Goal: Navigation & Orientation: Understand site structure

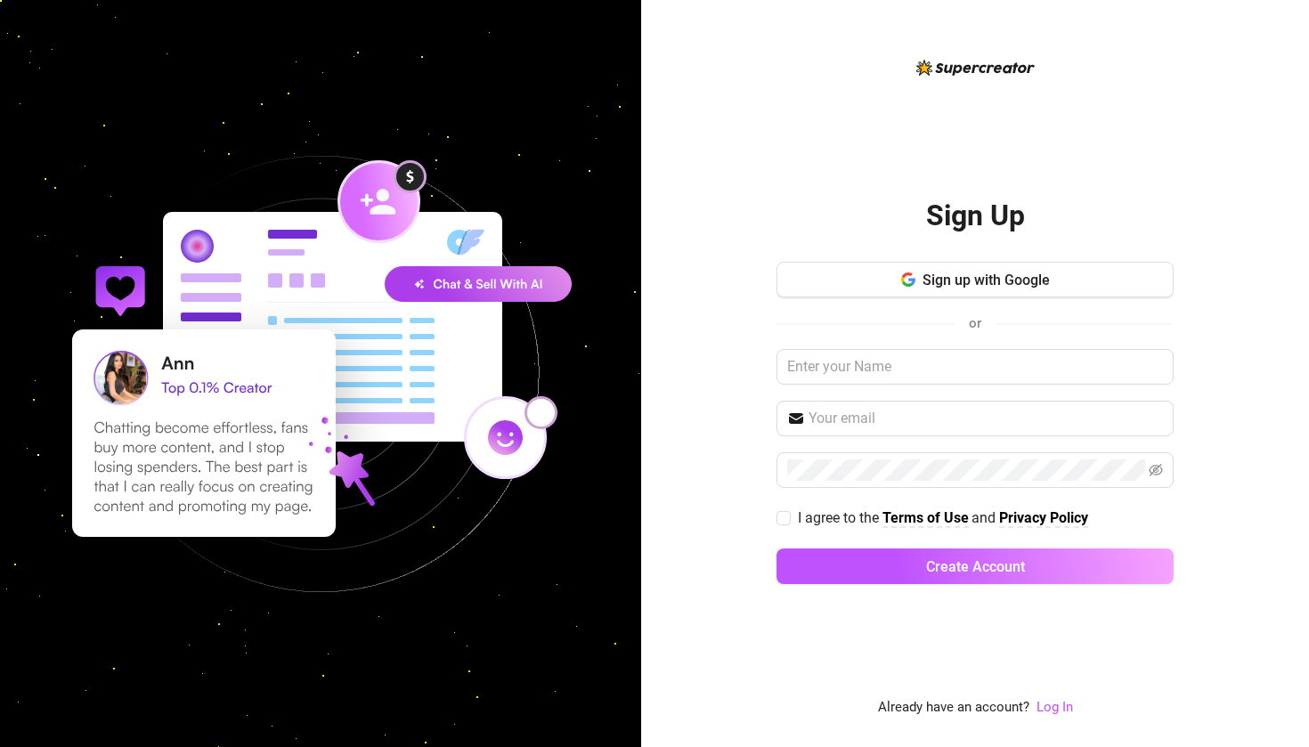
click at [1048, 718] on link "Log In" at bounding box center [1054, 707] width 37 height 21
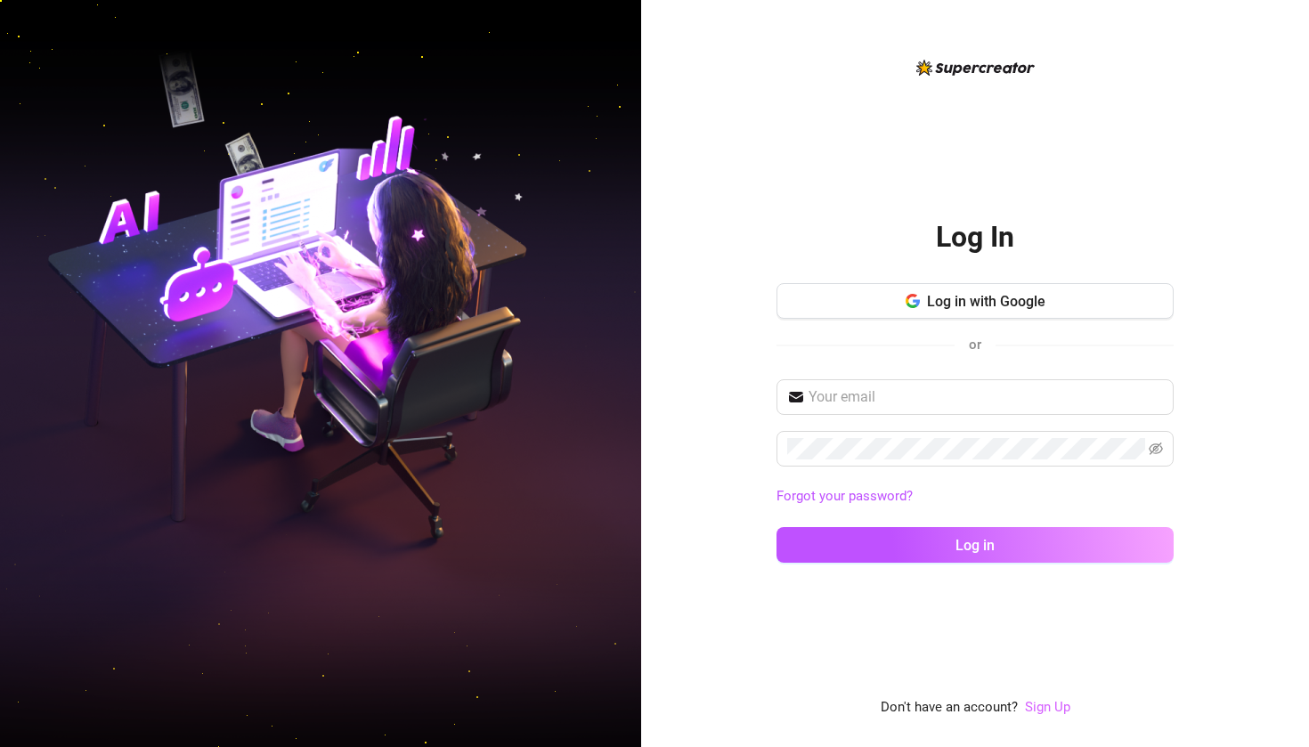
click at [1048, 708] on link "Sign Up" at bounding box center [1047, 707] width 45 height 16
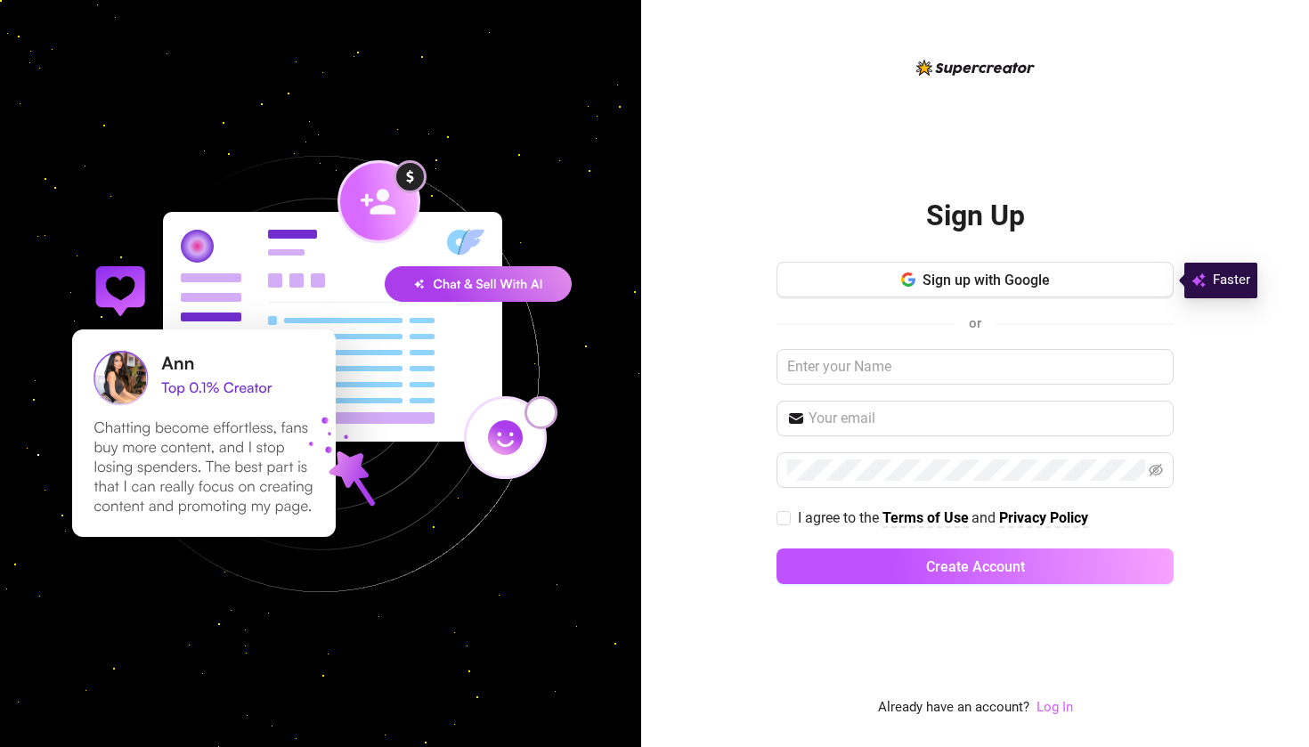
click at [1057, 711] on link "Log In" at bounding box center [1054, 707] width 37 height 16
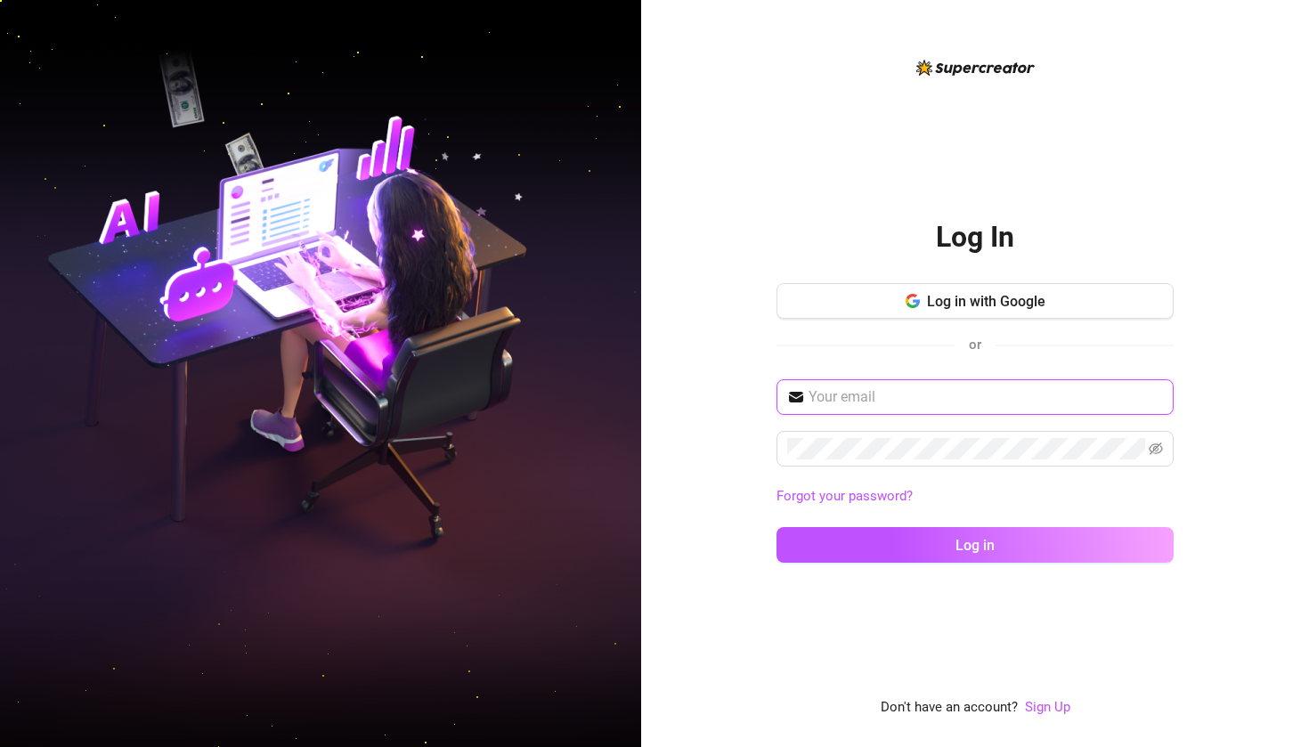
type input "[PERSON_NAME][EMAIL_ADDRESS][DOMAIN_NAME]"
click at [975, 544] on button "Log in" at bounding box center [974, 545] width 397 height 36
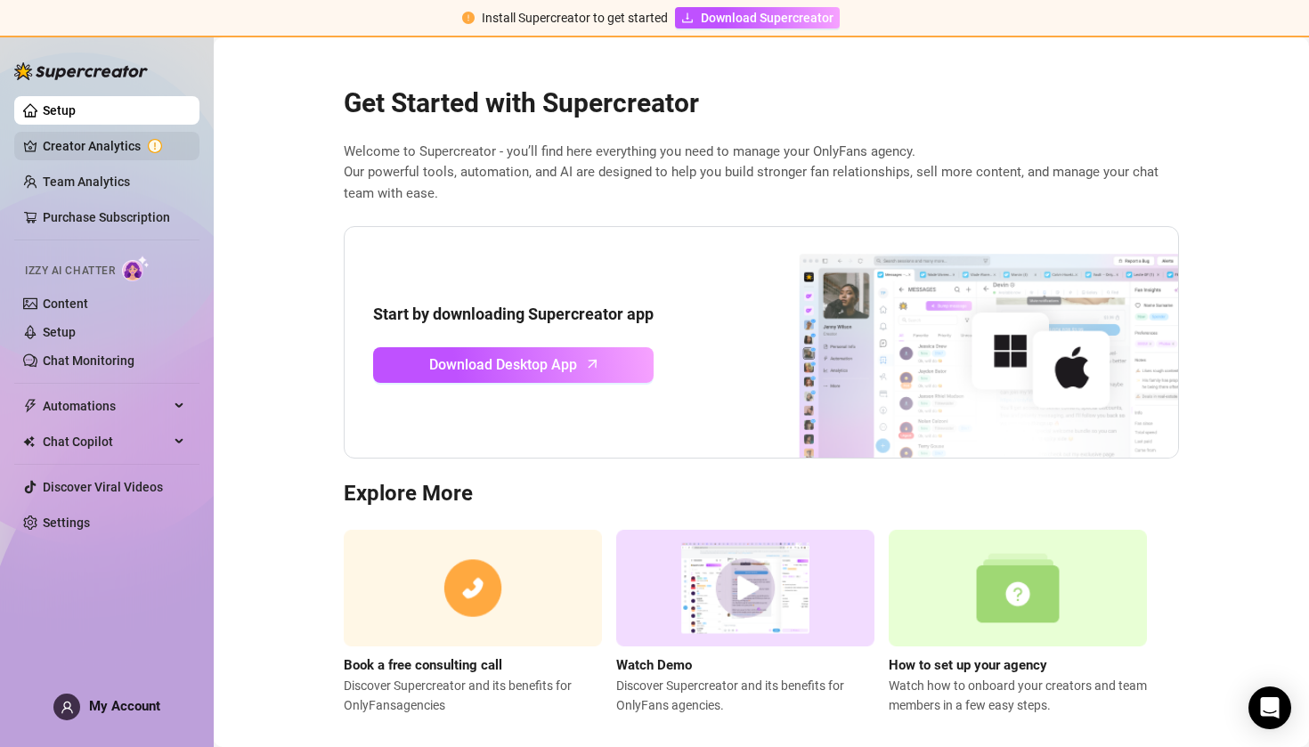
click at [131, 155] on link "Creator Analytics" at bounding box center [114, 146] width 142 height 28
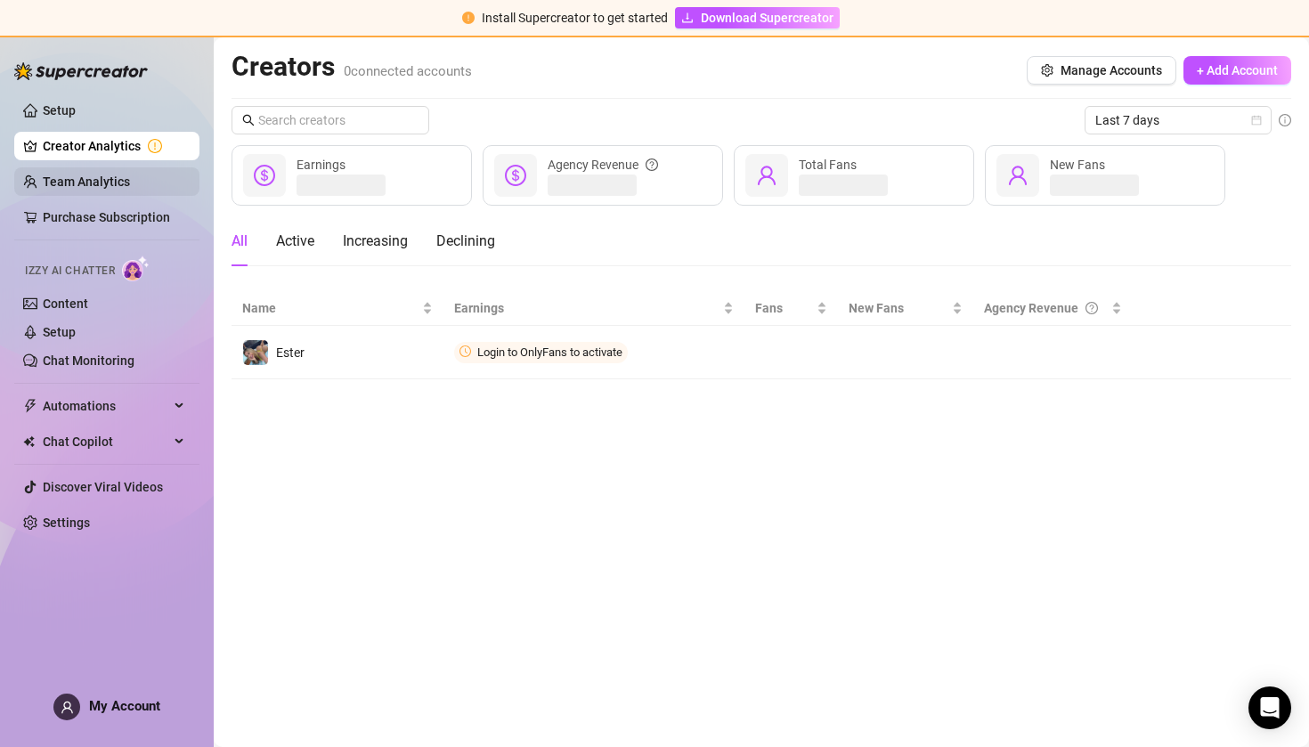
click at [99, 189] on link "Team Analytics" at bounding box center [86, 182] width 87 height 14
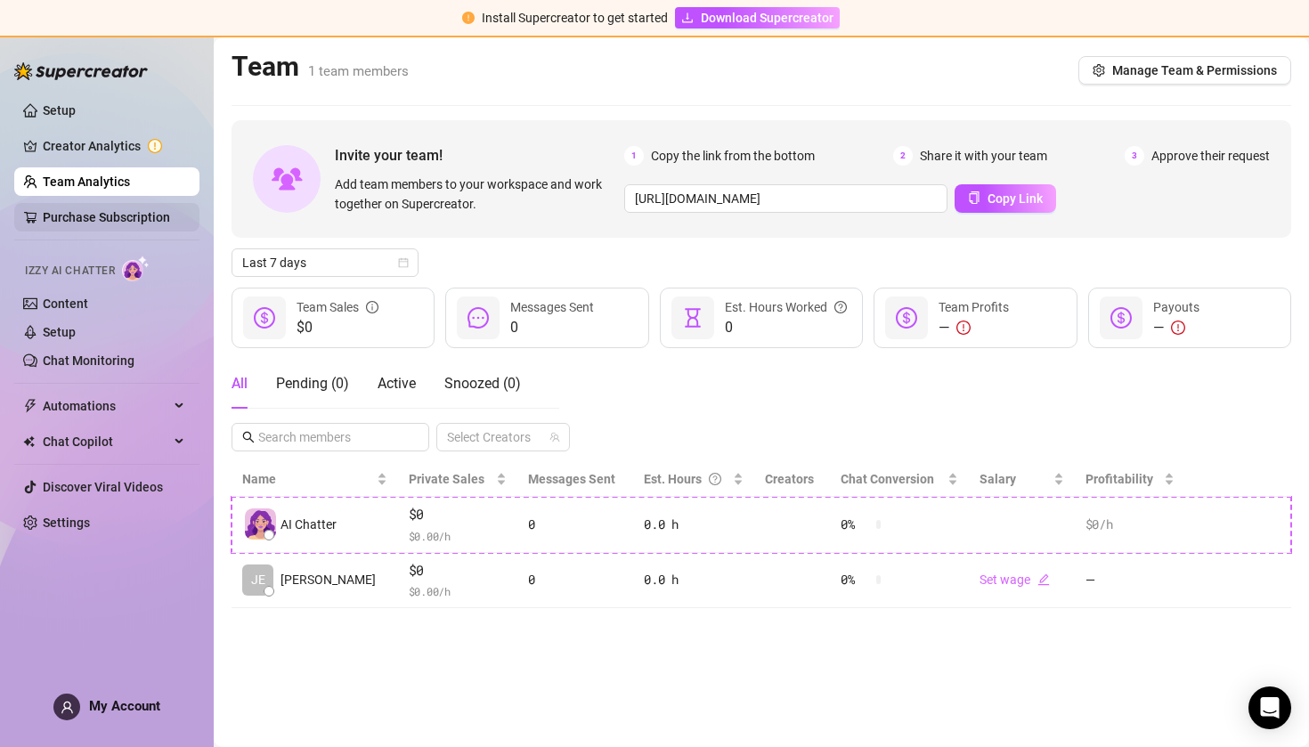
click at [113, 213] on link "Purchase Subscription" at bounding box center [106, 217] width 127 height 14
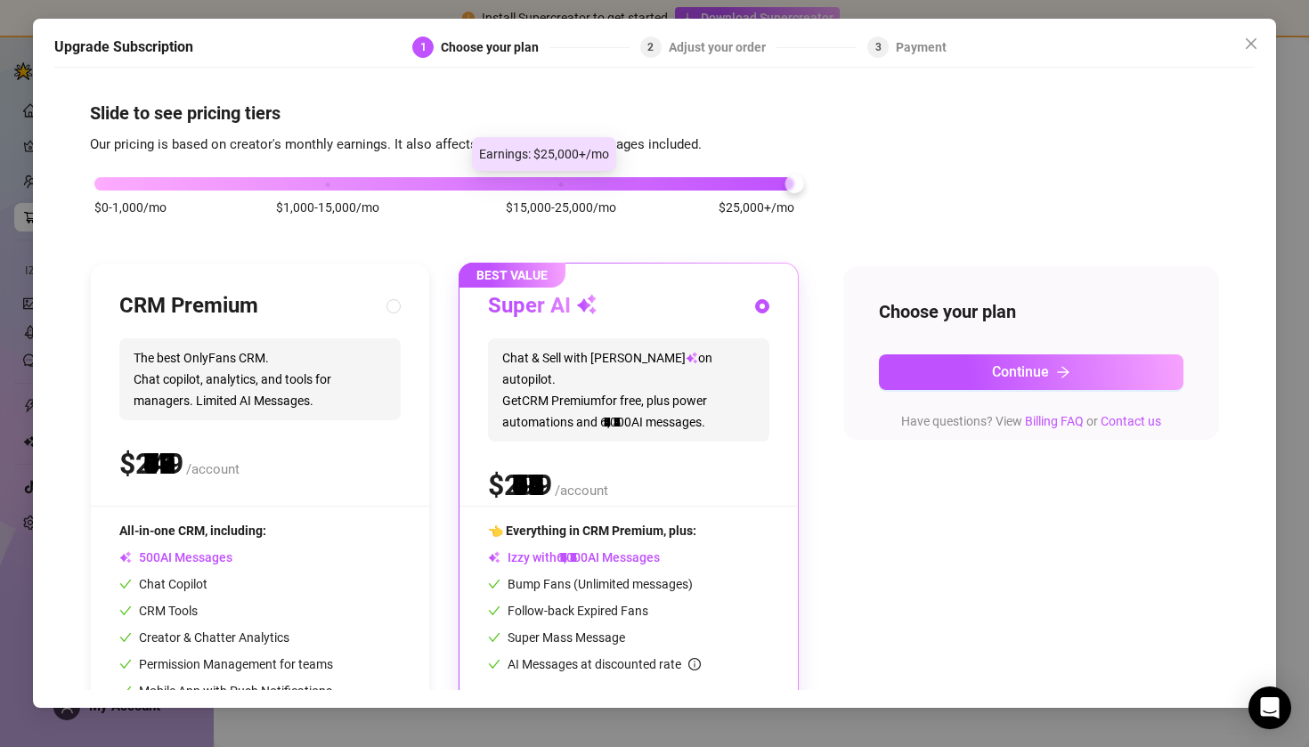
drag, startPoint x: 333, startPoint y: 181, endPoint x: 881, endPoint y: 183, distance: 547.6
click at [875, 183] on div "$0-1,000/mo $1,000-15,000/mo $15,000-25,000/mo $25,000+/mo CRM Premium The best…" at bounding box center [655, 463] width 1130 height 617
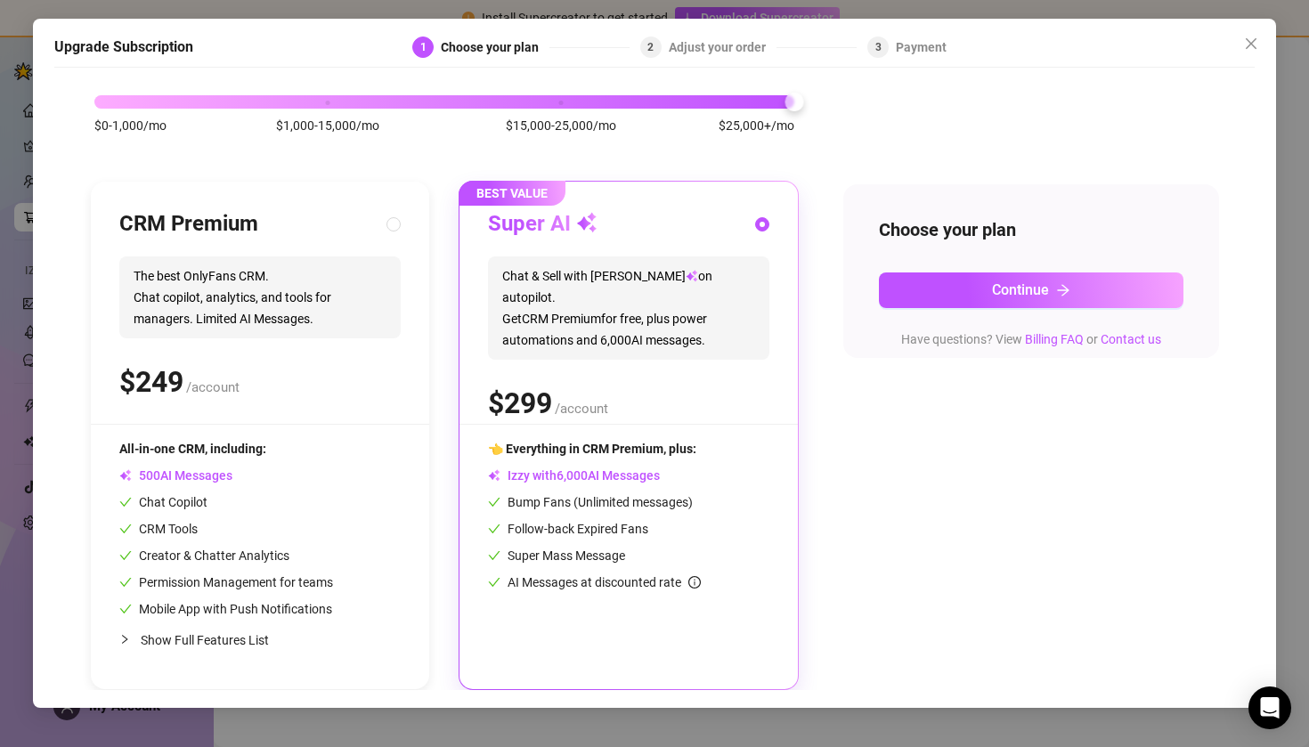
scroll to position [83, 0]
click at [1256, 38] on icon "close" at bounding box center [1251, 44] width 14 height 14
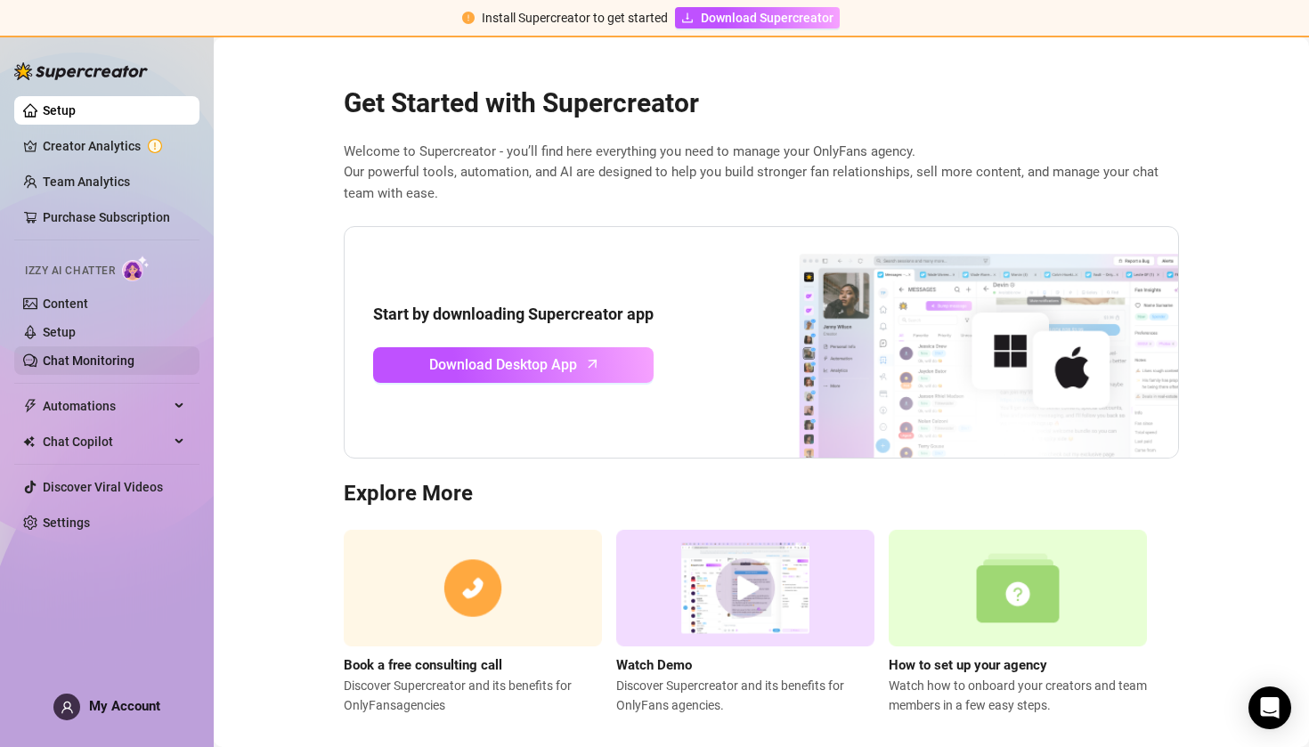
click at [62, 365] on link "Chat Monitoring" at bounding box center [89, 360] width 92 height 14
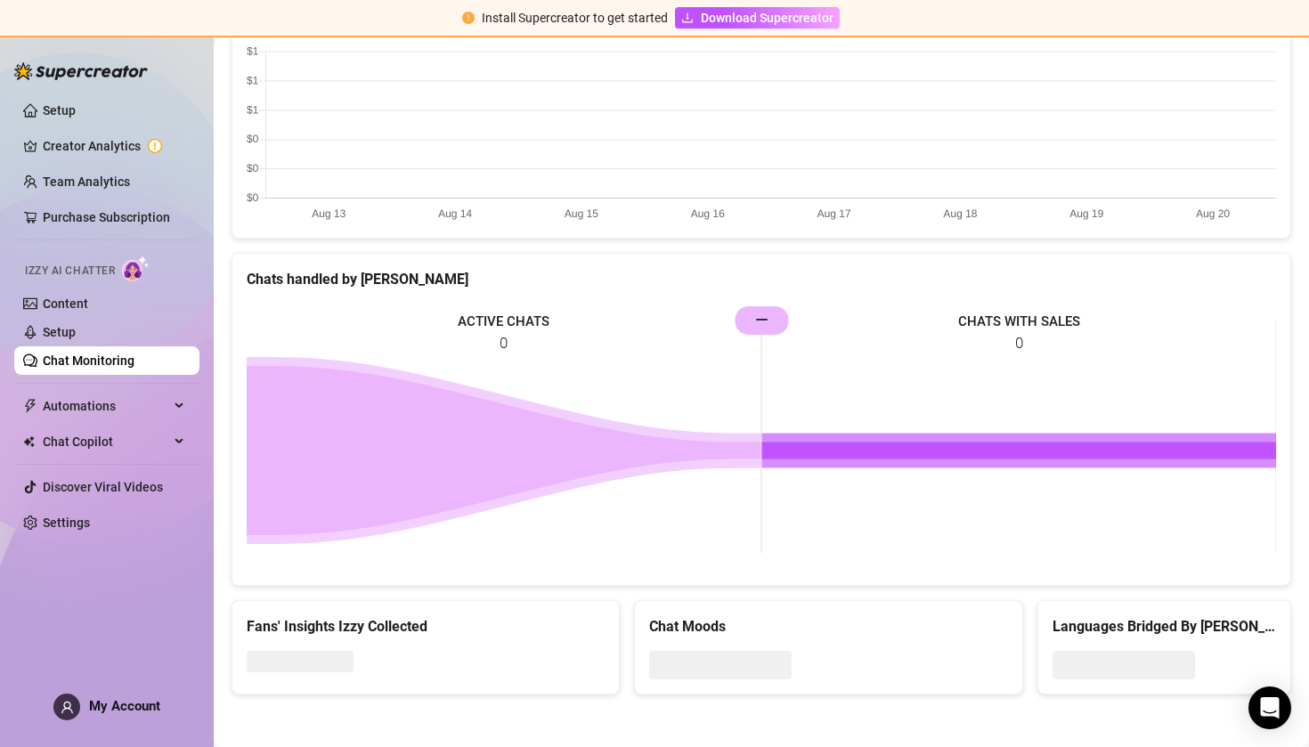
scroll to position [334, 0]
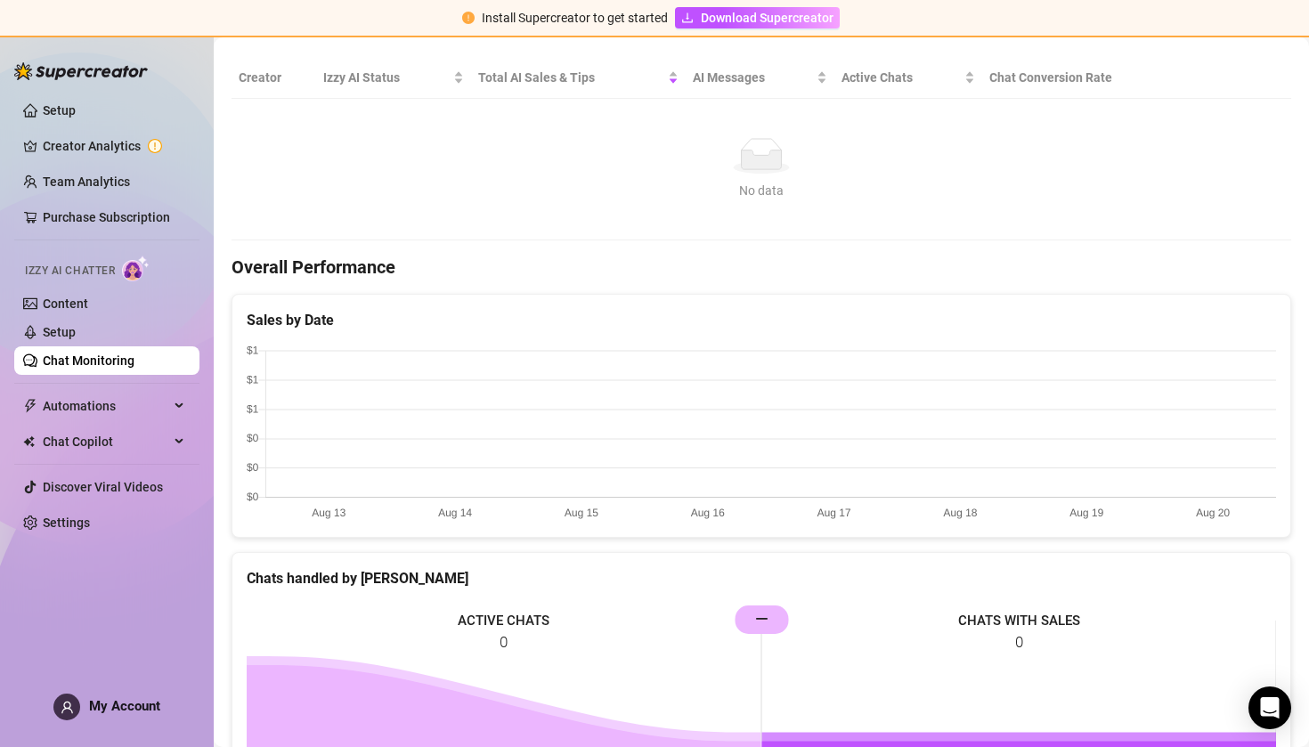
click at [126, 422] on ul "Setup Creator Analytics Team Analytics Purchase Subscription Izzy AI Chatter Co…" at bounding box center [106, 316] width 185 height 455
click at [127, 441] on span "Chat Copilot" at bounding box center [106, 441] width 126 height 28
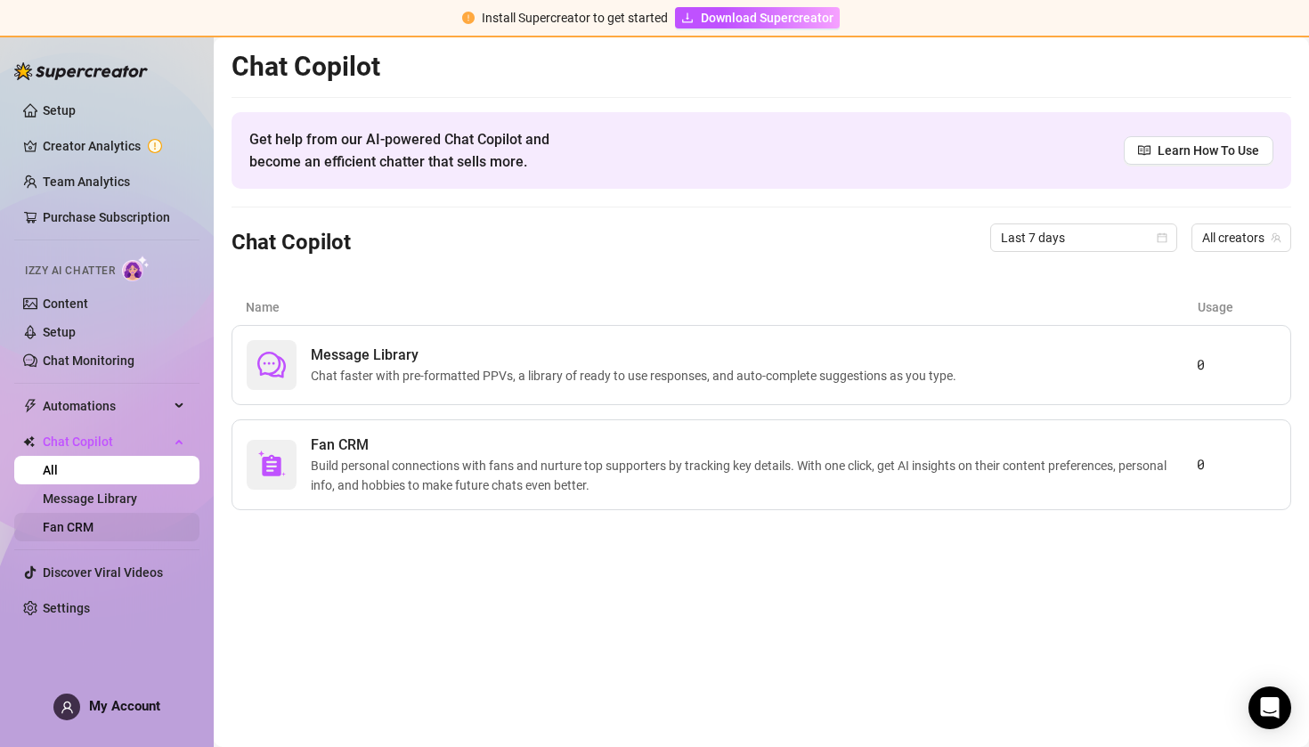
click at [93, 531] on link "Fan CRM" at bounding box center [68, 527] width 51 height 14
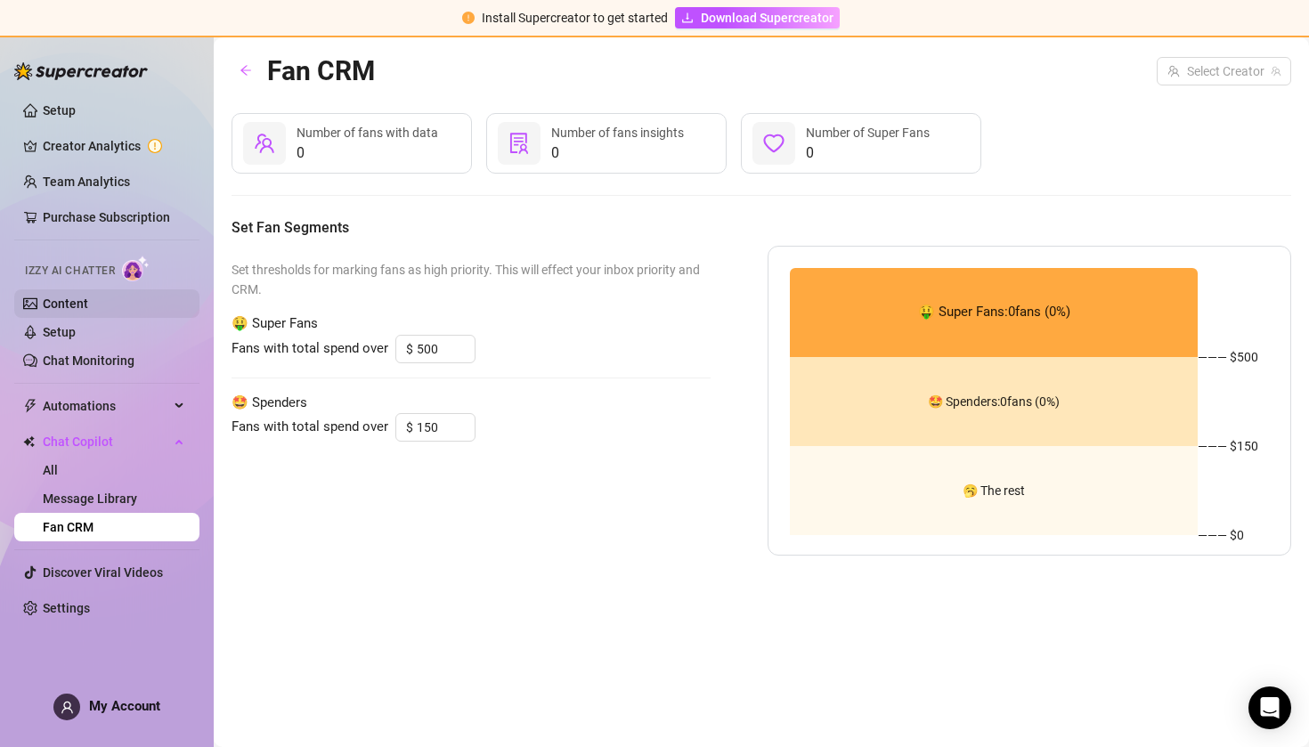
click at [71, 309] on link "Content" at bounding box center [65, 303] width 45 height 14
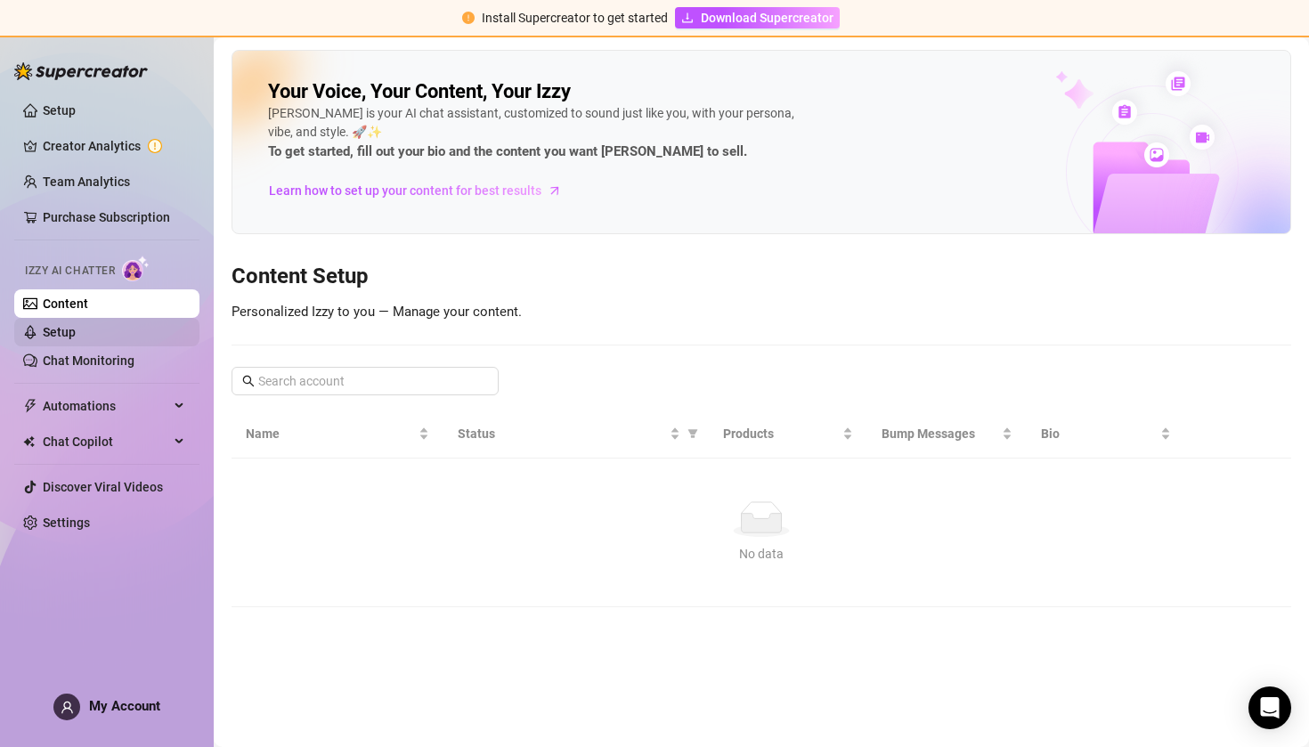
click at [76, 330] on link "Setup" at bounding box center [59, 332] width 33 height 14
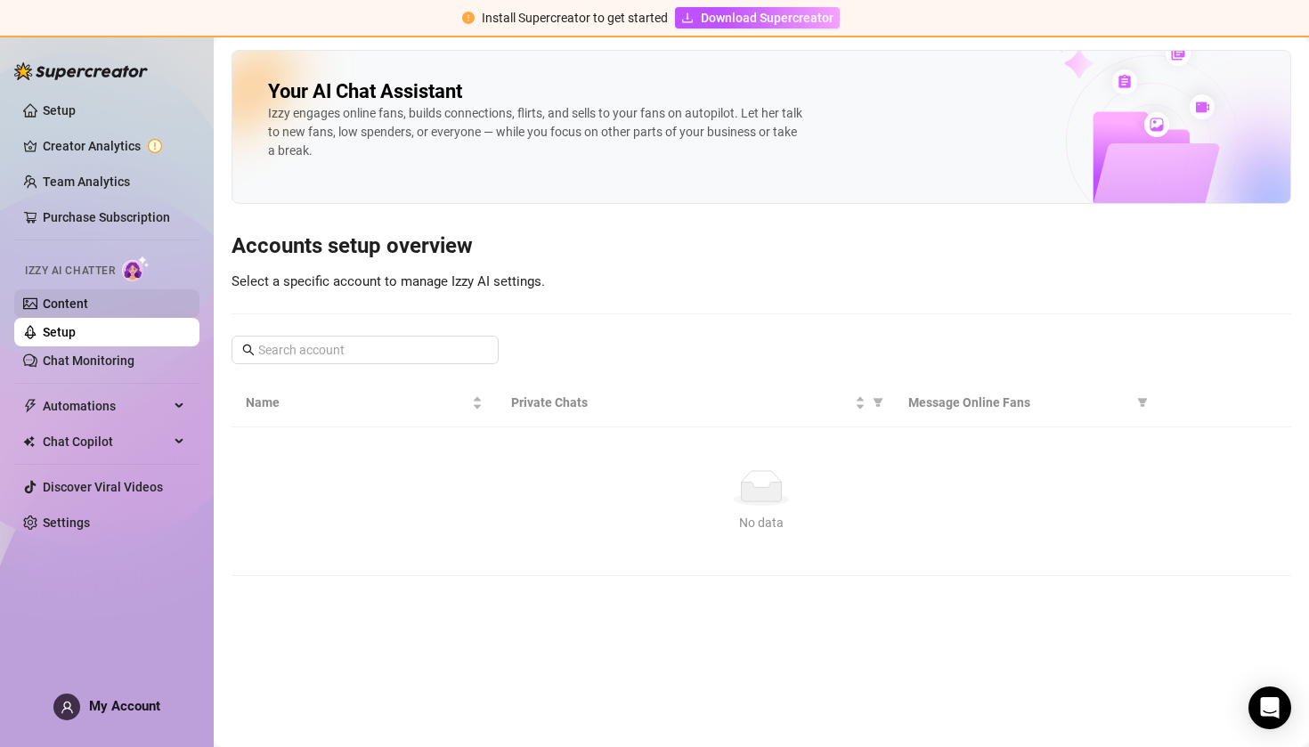
click at [88, 308] on link "Content" at bounding box center [65, 303] width 45 height 14
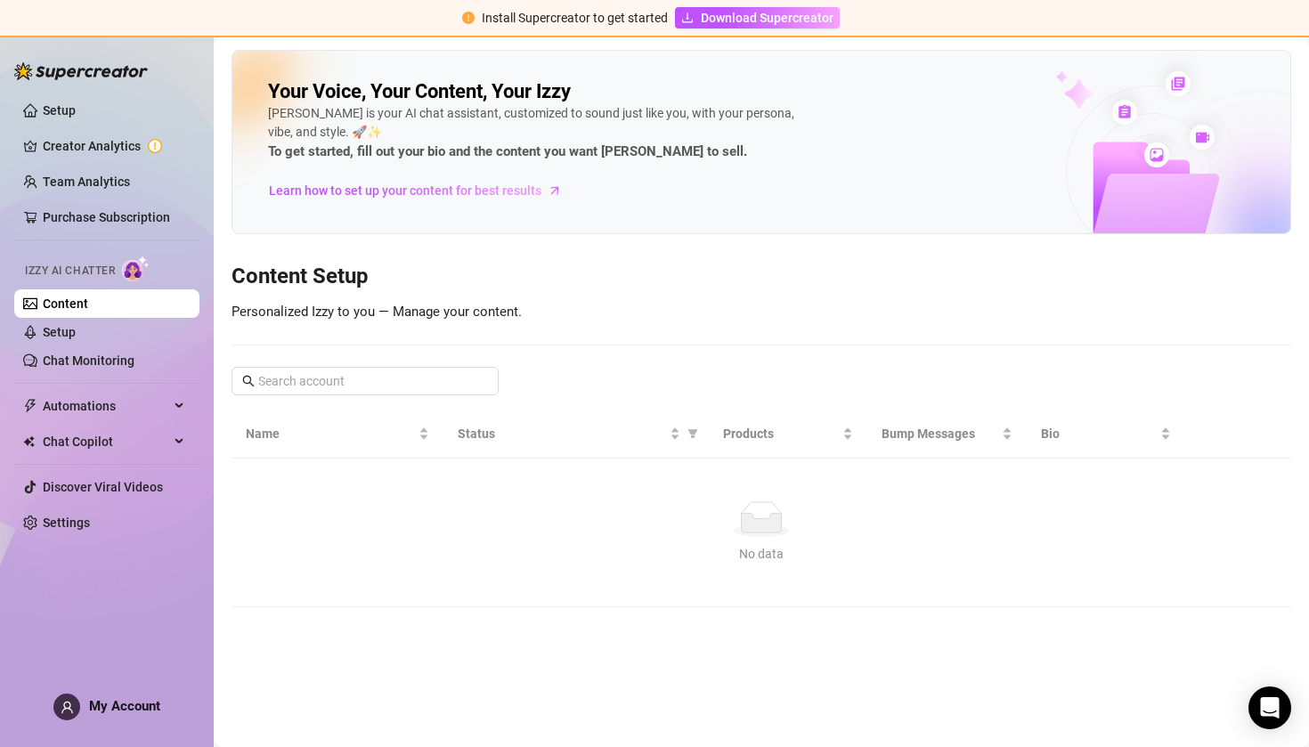
click at [88, 311] on link "Content" at bounding box center [65, 303] width 45 height 14
click at [76, 325] on link "Setup" at bounding box center [59, 332] width 33 height 14
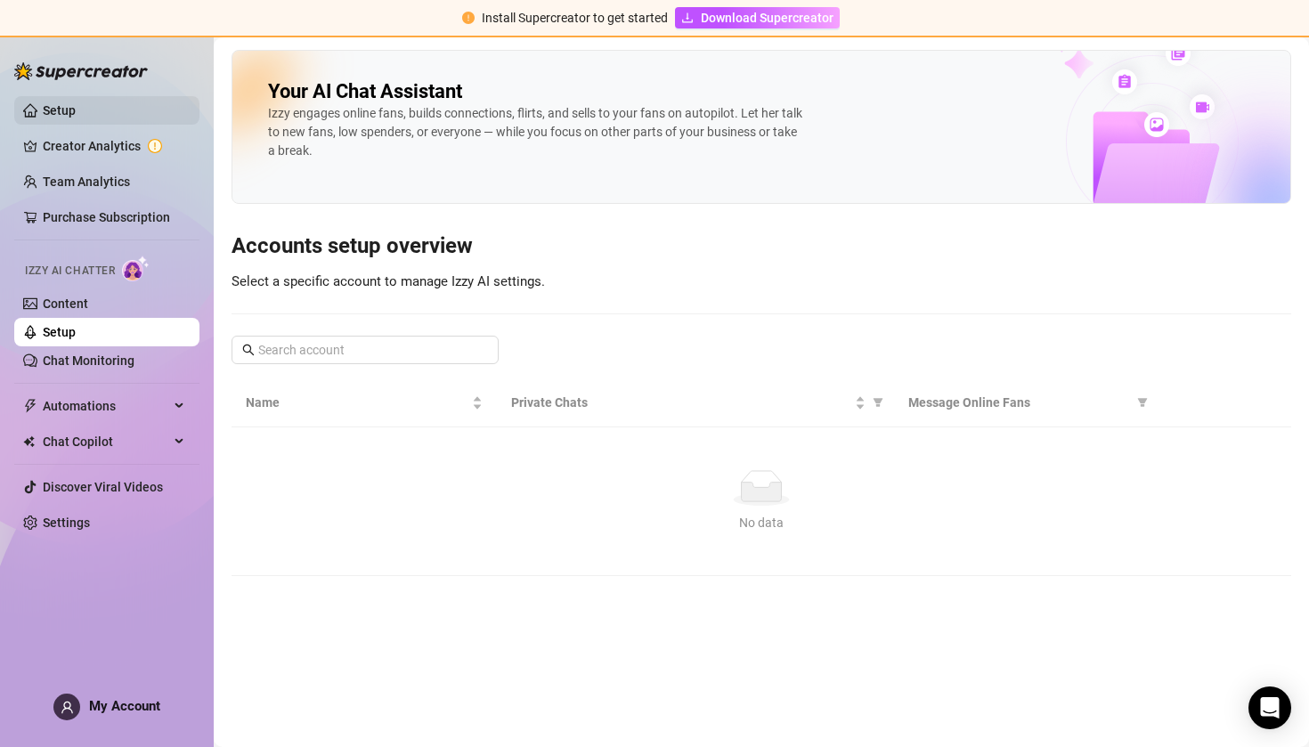
click at [71, 103] on link "Setup" at bounding box center [59, 110] width 33 height 14
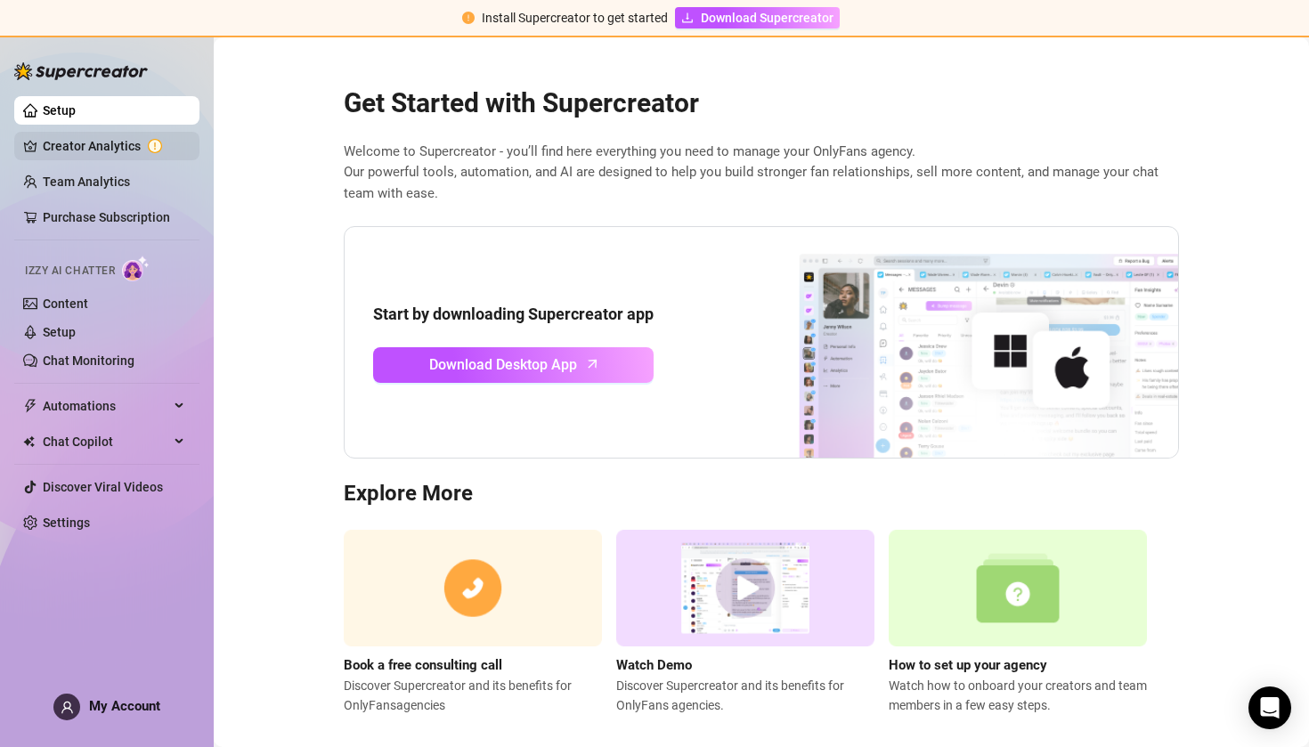
click at [115, 149] on link "Creator Analytics" at bounding box center [114, 146] width 142 height 28
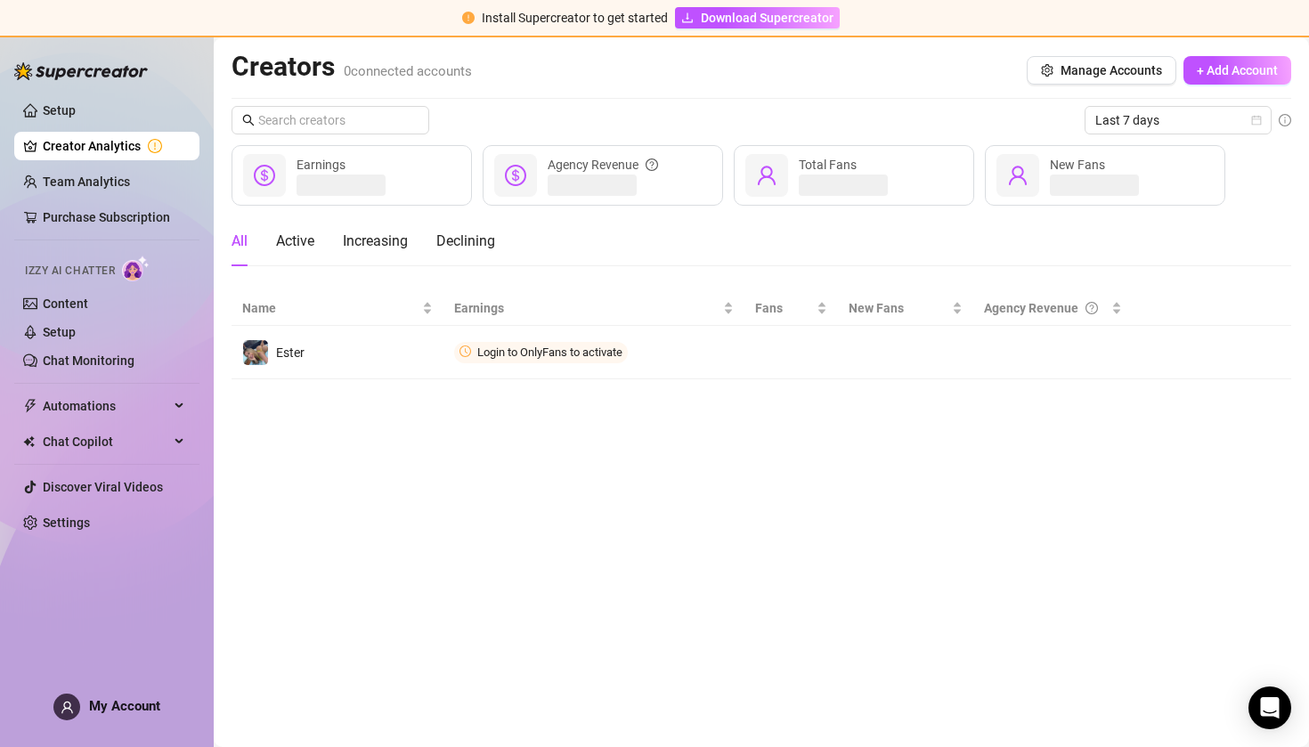
click at [101, 166] on ul "Setup Creator Analytics Team Analytics Purchase Subscription Izzy AI Chatter Co…" at bounding box center [106, 316] width 185 height 455
click at [101, 178] on link "Team Analytics" at bounding box center [86, 182] width 87 height 14
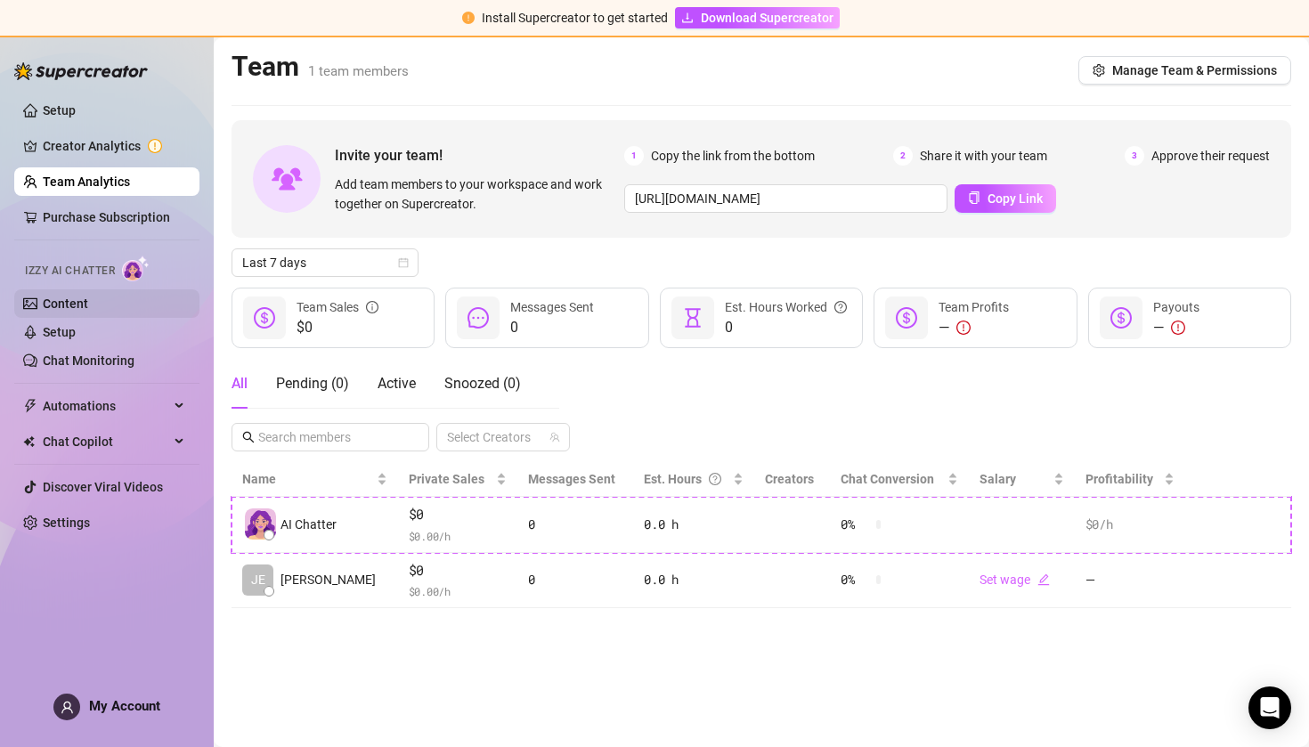
click at [76, 311] on link "Content" at bounding box center [65, 303] width 45 height 14
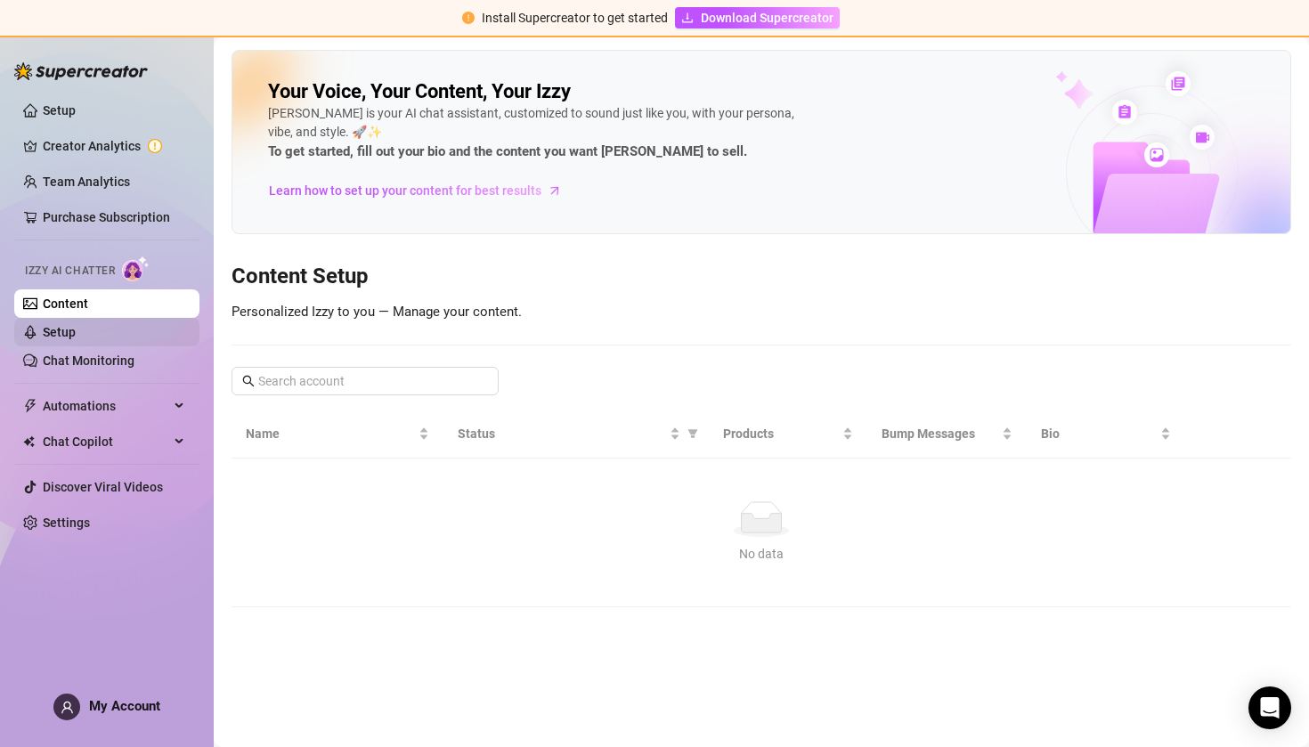
click at [76, 339] on link "Setup" at bounding box center [59, 332] width 33 height 14
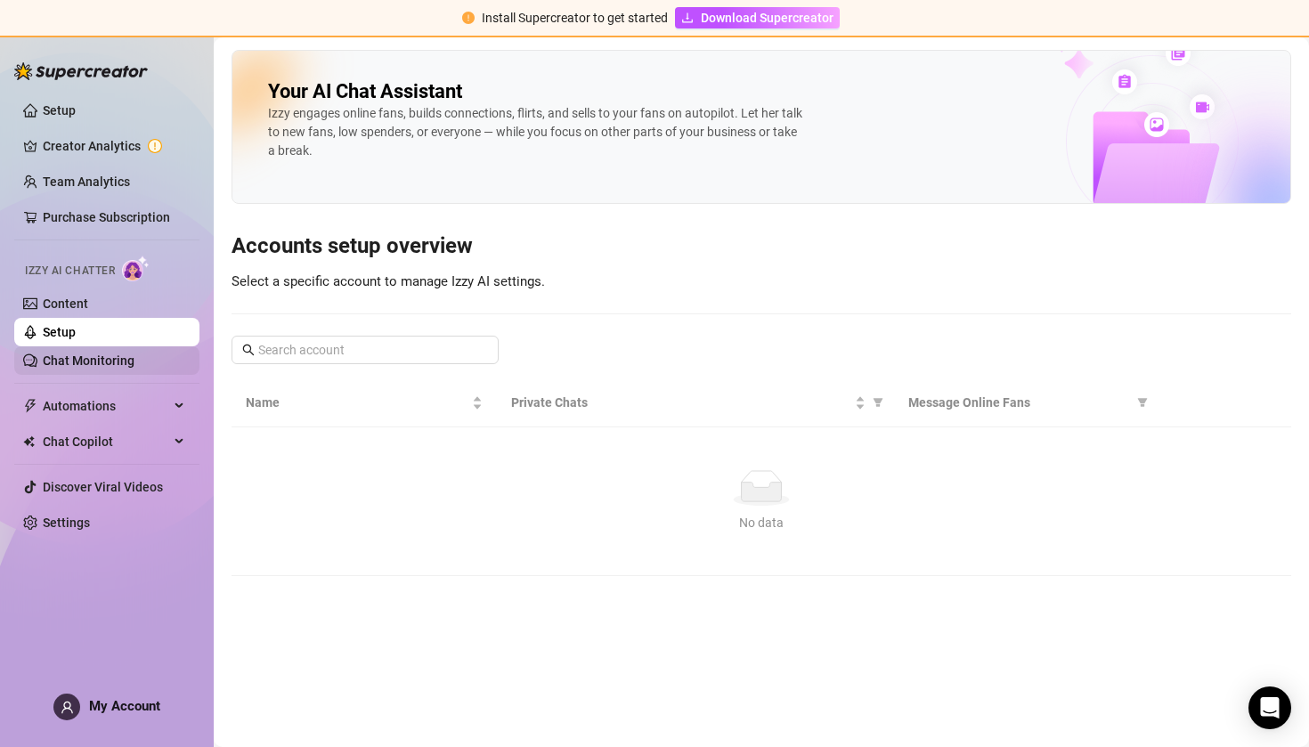
click at [130, 358] on link "Chat Monitoring" at bounding box center [89, 360] width 92 height 14
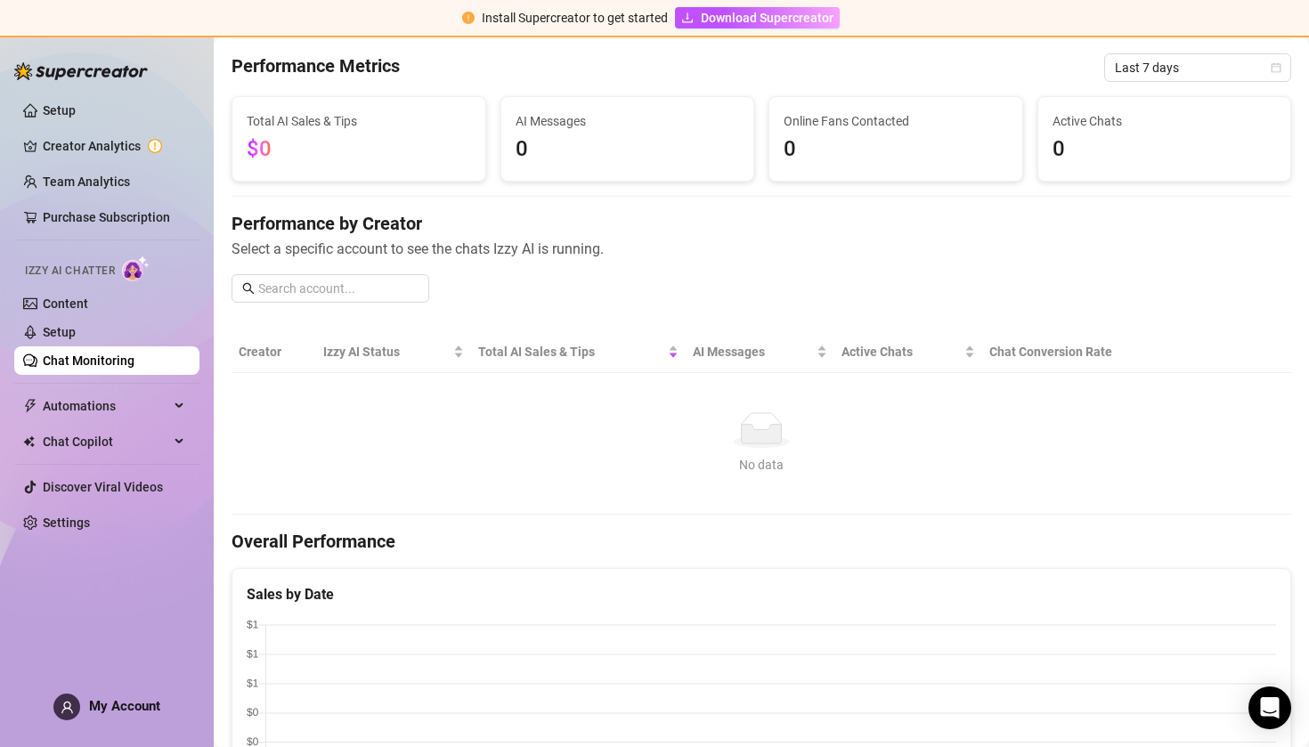
scroll to position [88, 0]
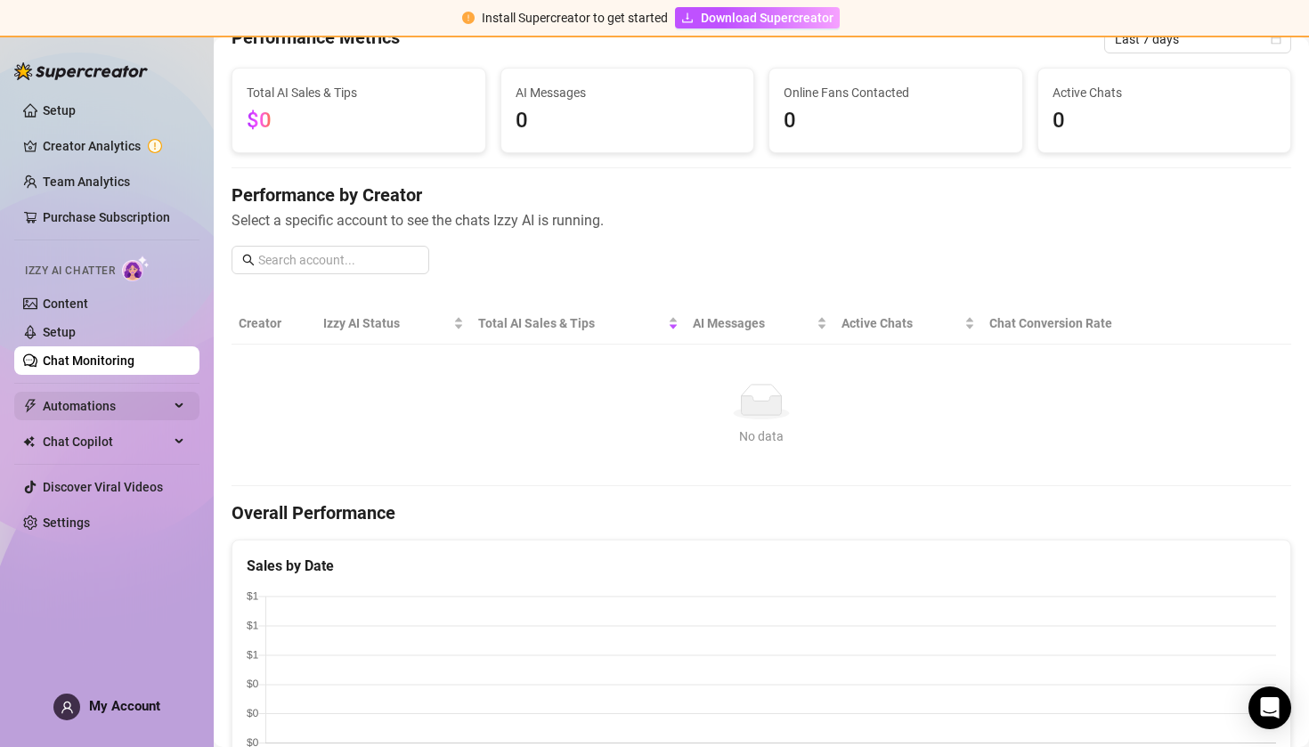
click at [67, 405] on span "Automations" at bounding box center [106, 406] width 126 height 28
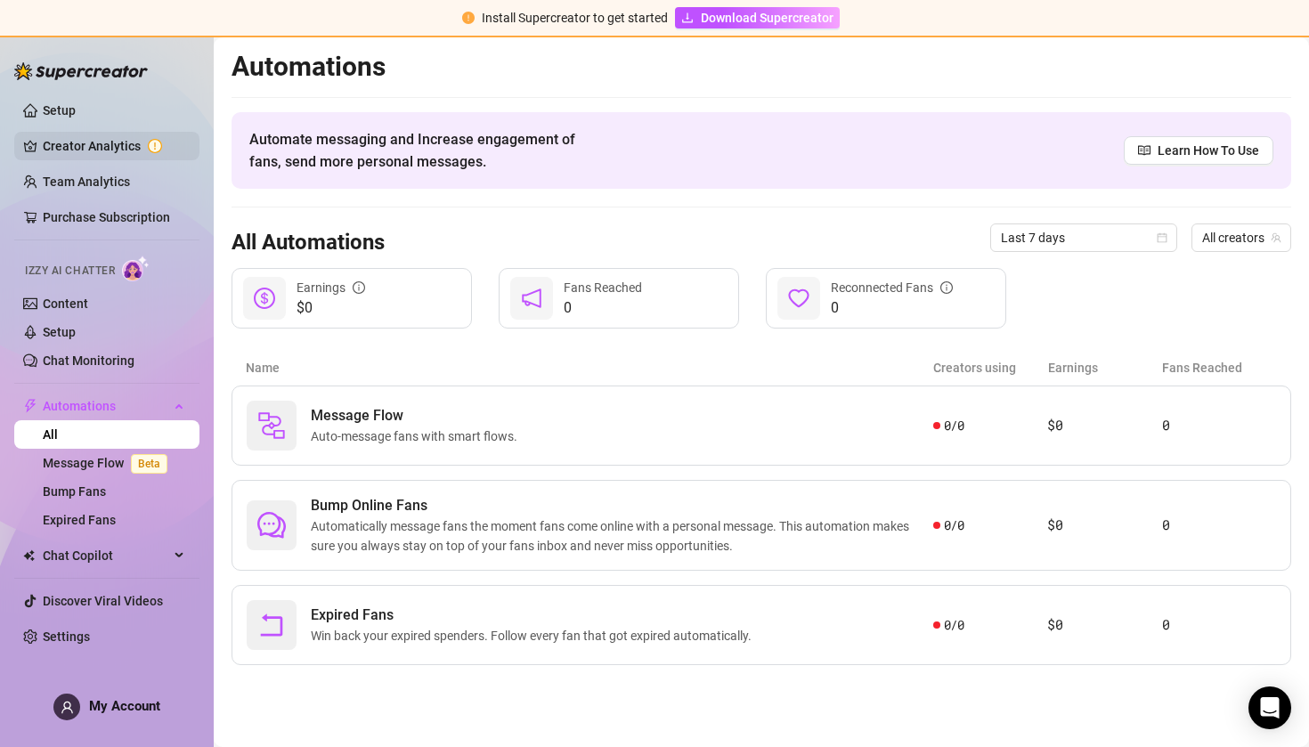
click at [114, 143] on link "Creator Analytics" at bounding box center [114, 146] width 142 height 28
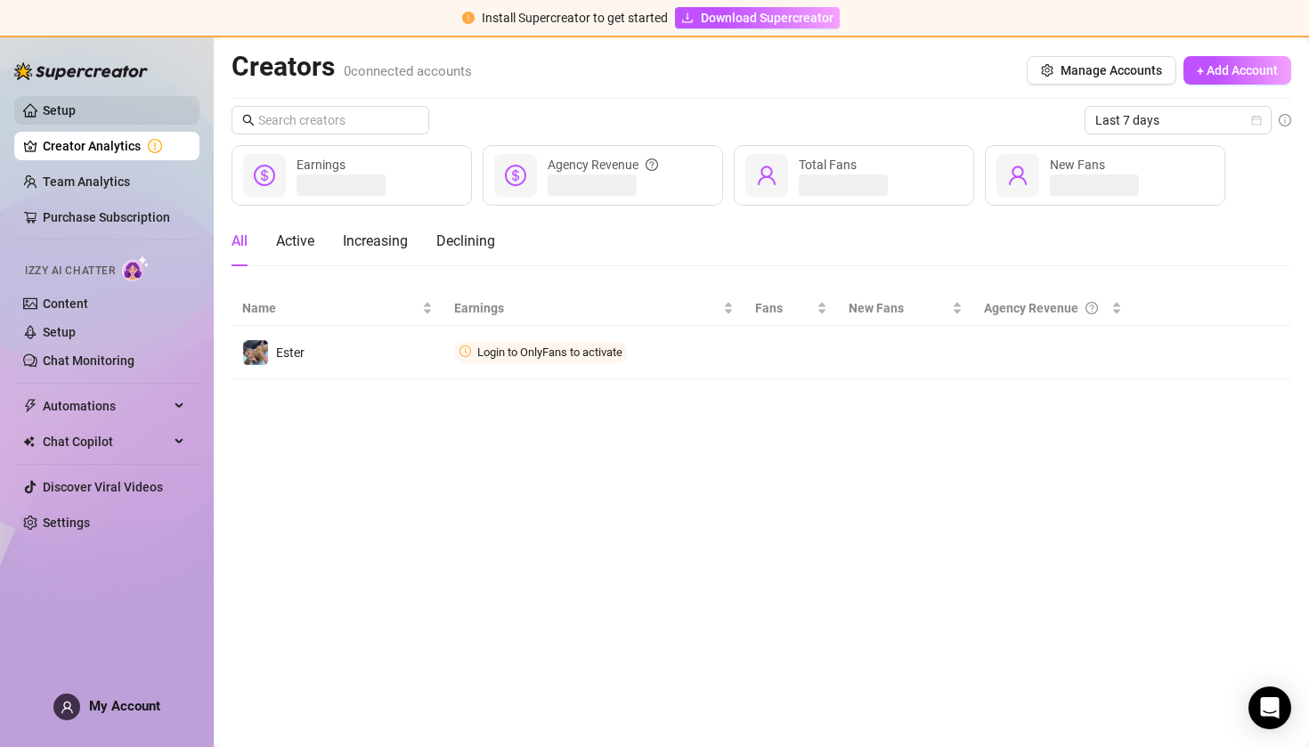
click at [76, 117] on link "Setup" at bounding box center [59, 110] width 33 height 14
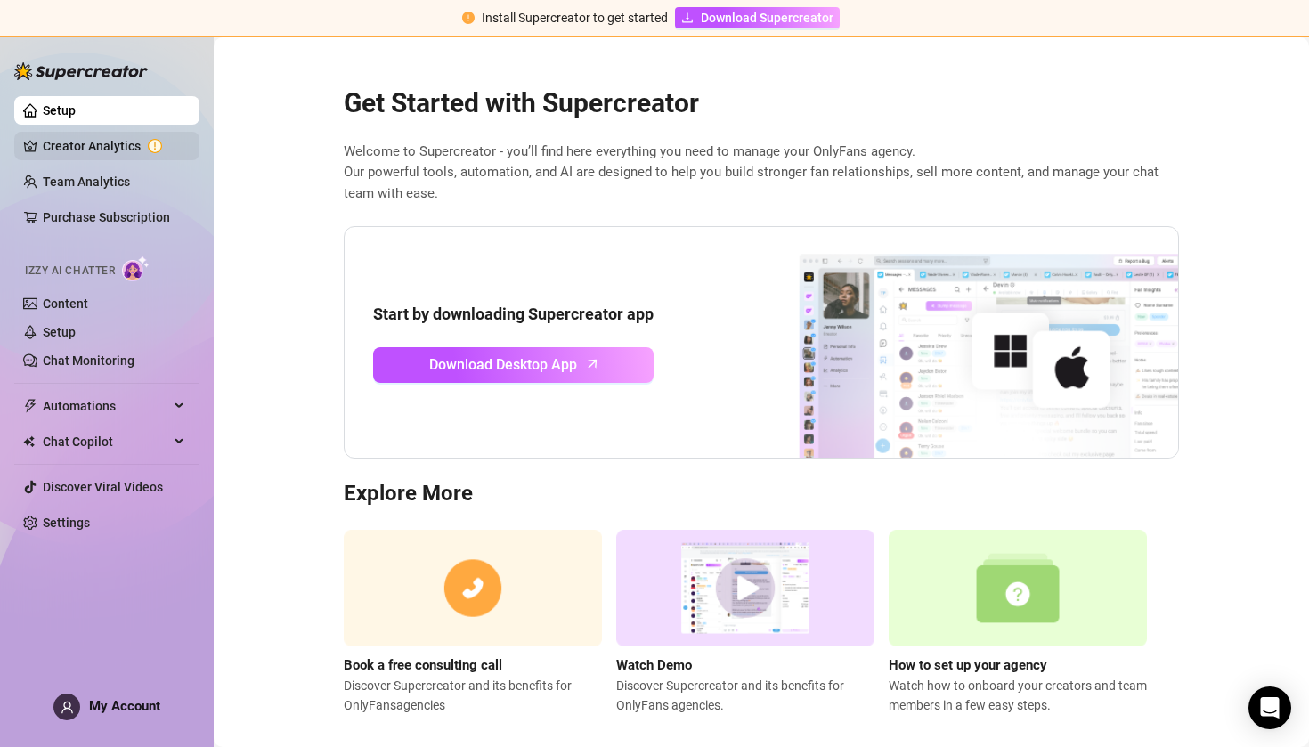
click at [127, 157] on link "Creator Analytics" at bounding box center [114, 146] width 142 height 28
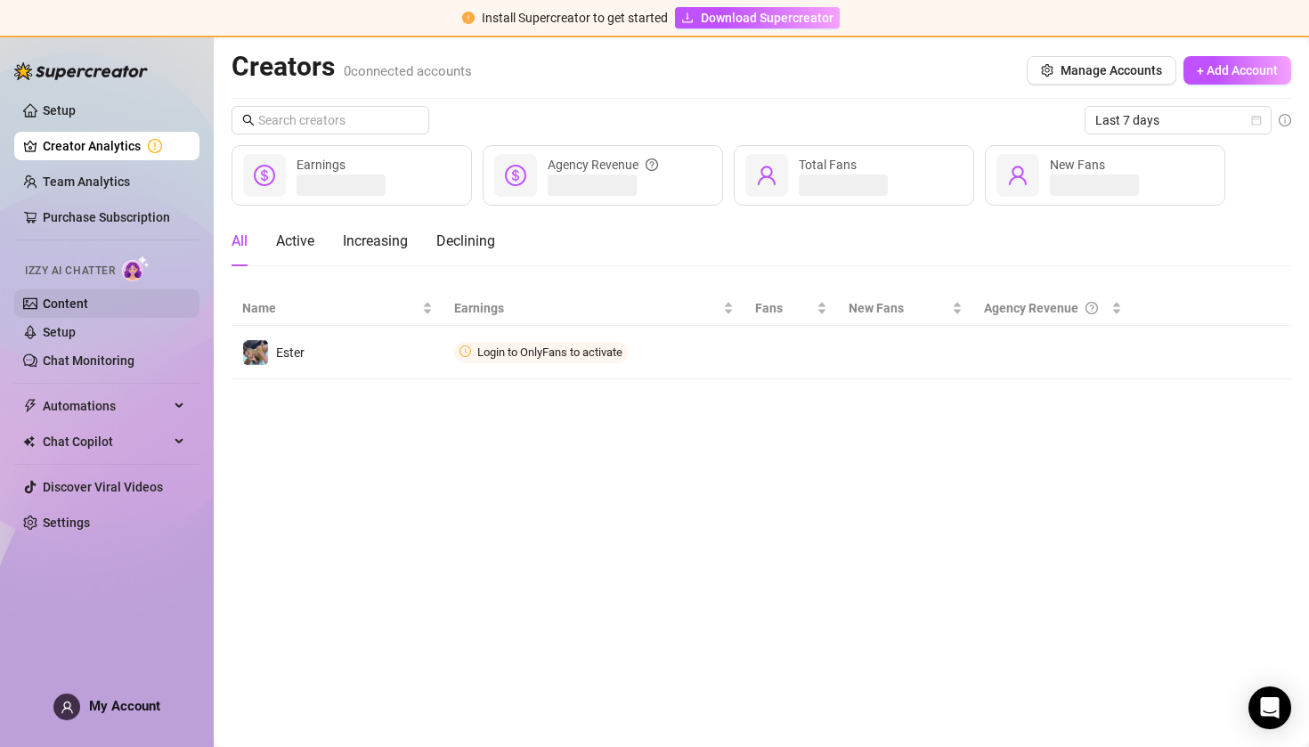
click at [83, 311] on link "Content" at bounding box center [65, 303] width 45 height 14
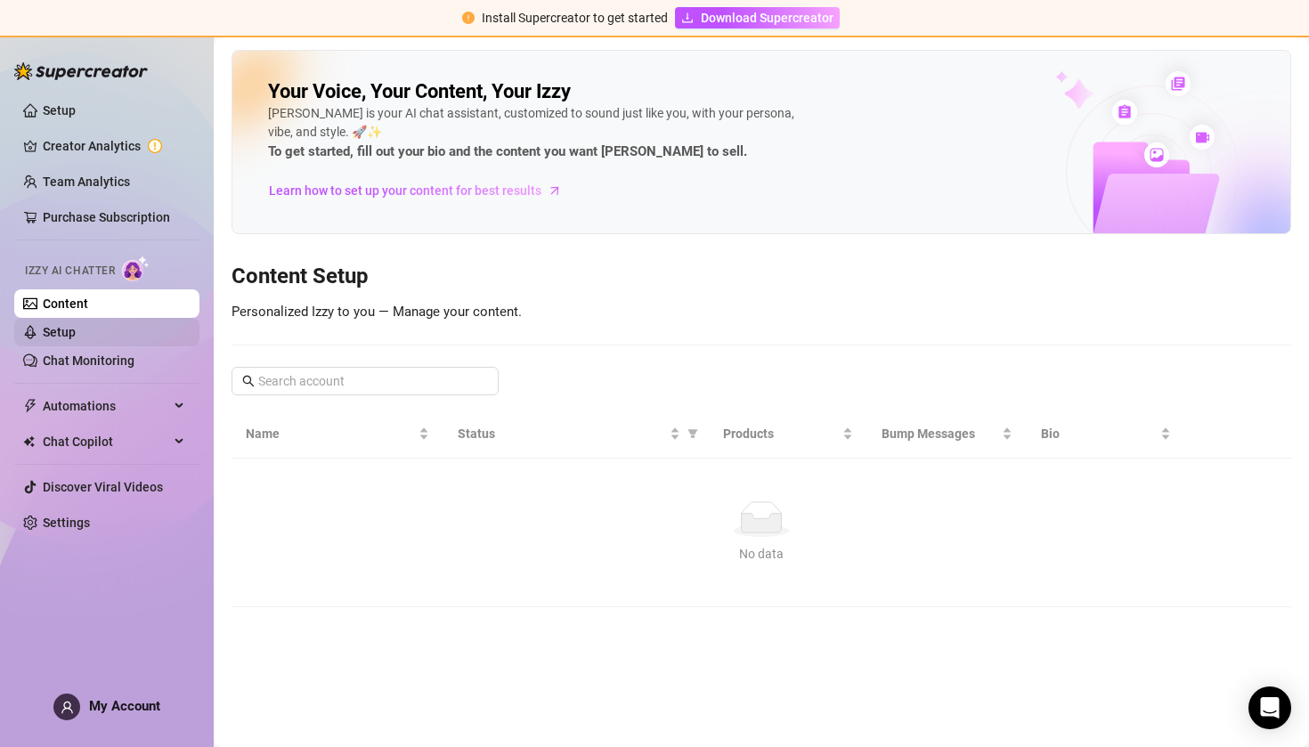
click at [76, 326] on link "Setup" at bounding box center [59, 332] width 33 height 14
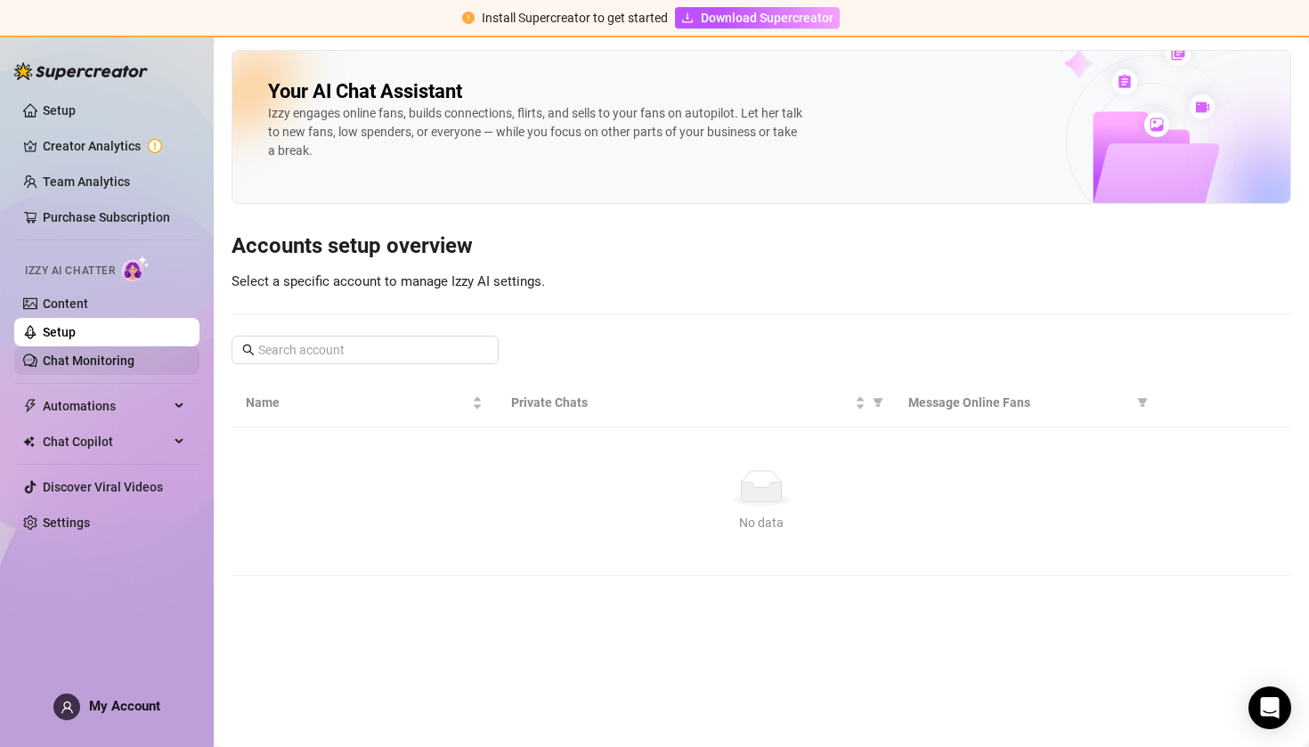
click at [80, 364] on link "Chat Monitoring" at bounding box center [89, 360] width 92 height 14
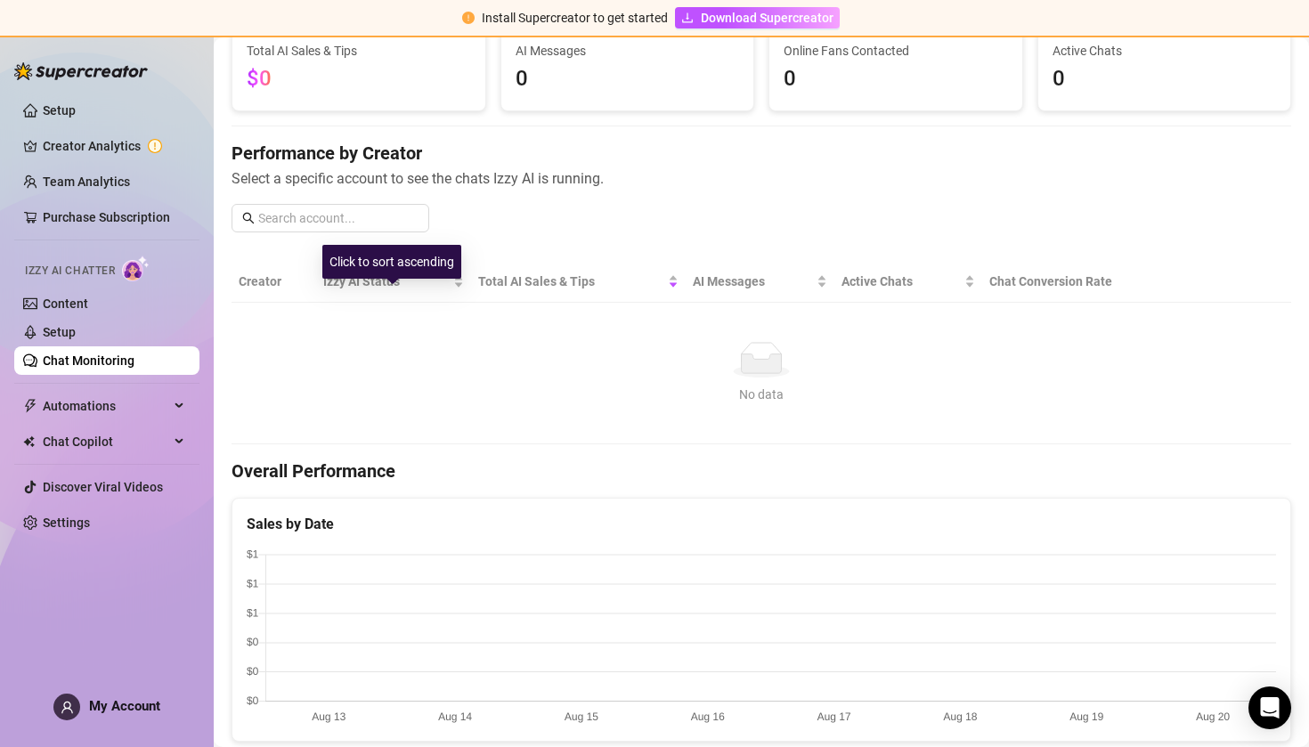
scroll to position [138, 0]
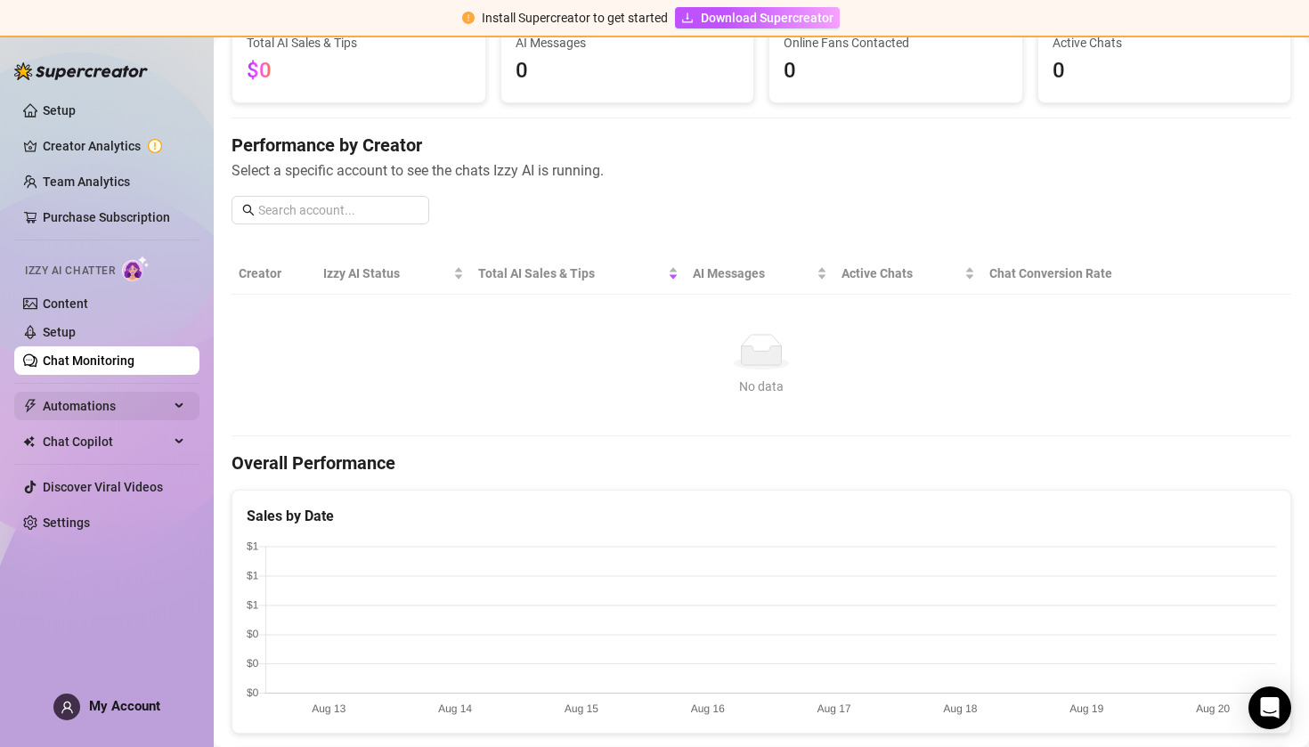
click at [166, 406] on span "Automations" at bounding box center [106, 406] width 126 height 28
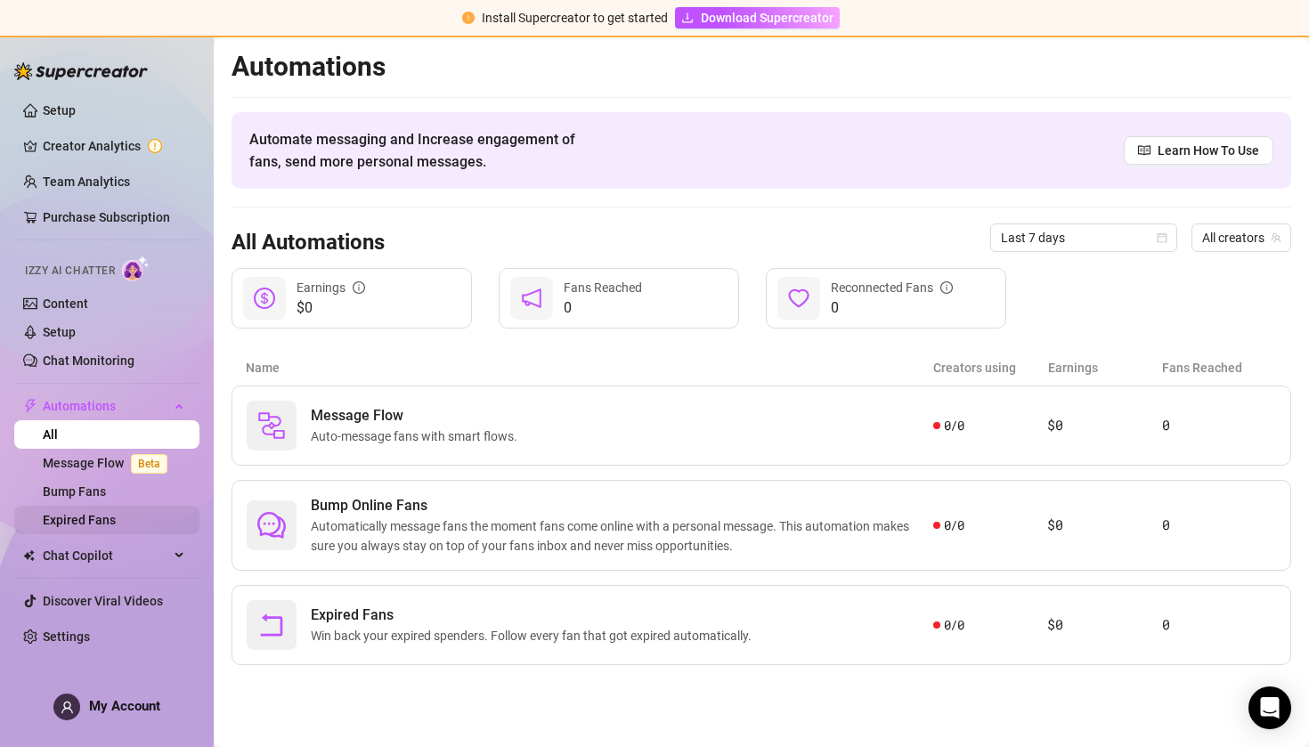
click at [112, 523] on link "Expired Fans" at bounding box center [79, 520] width 73 height 14
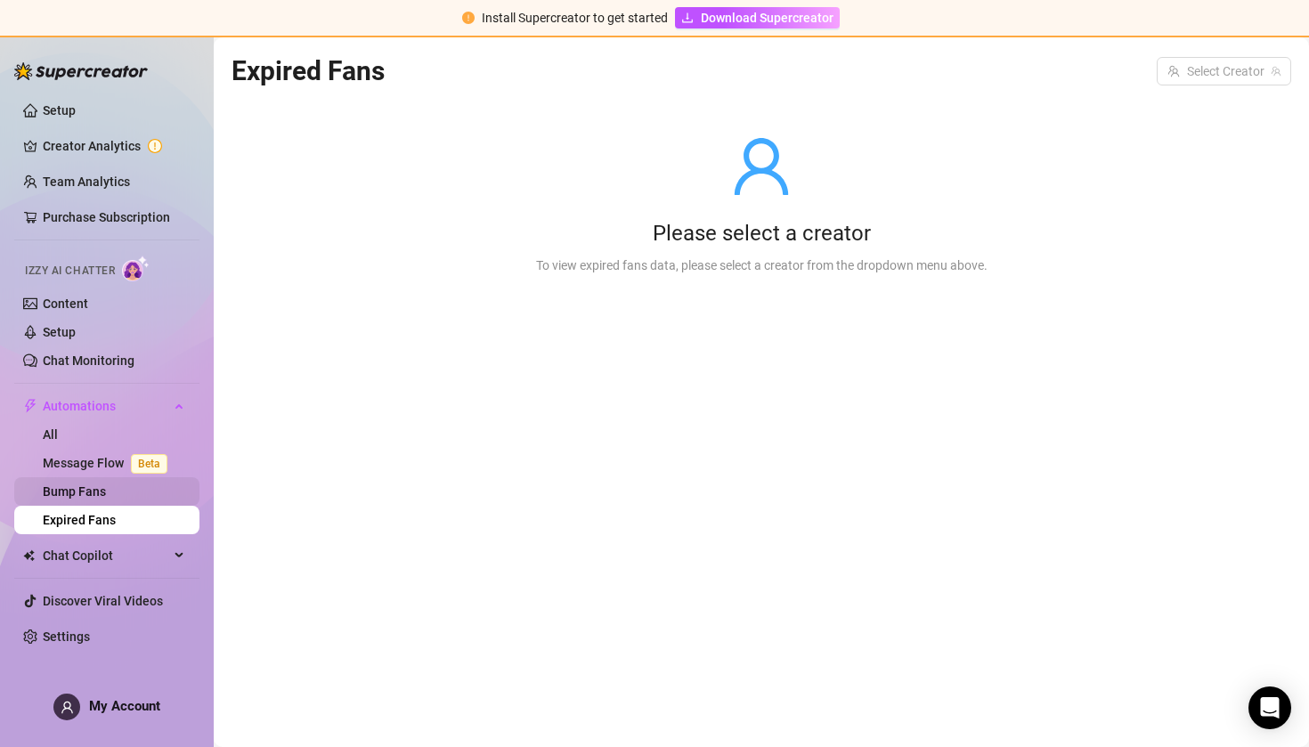
click at [106, 497] on link "Bump Fans" at bounding box center [74, 491] width 63 height 14
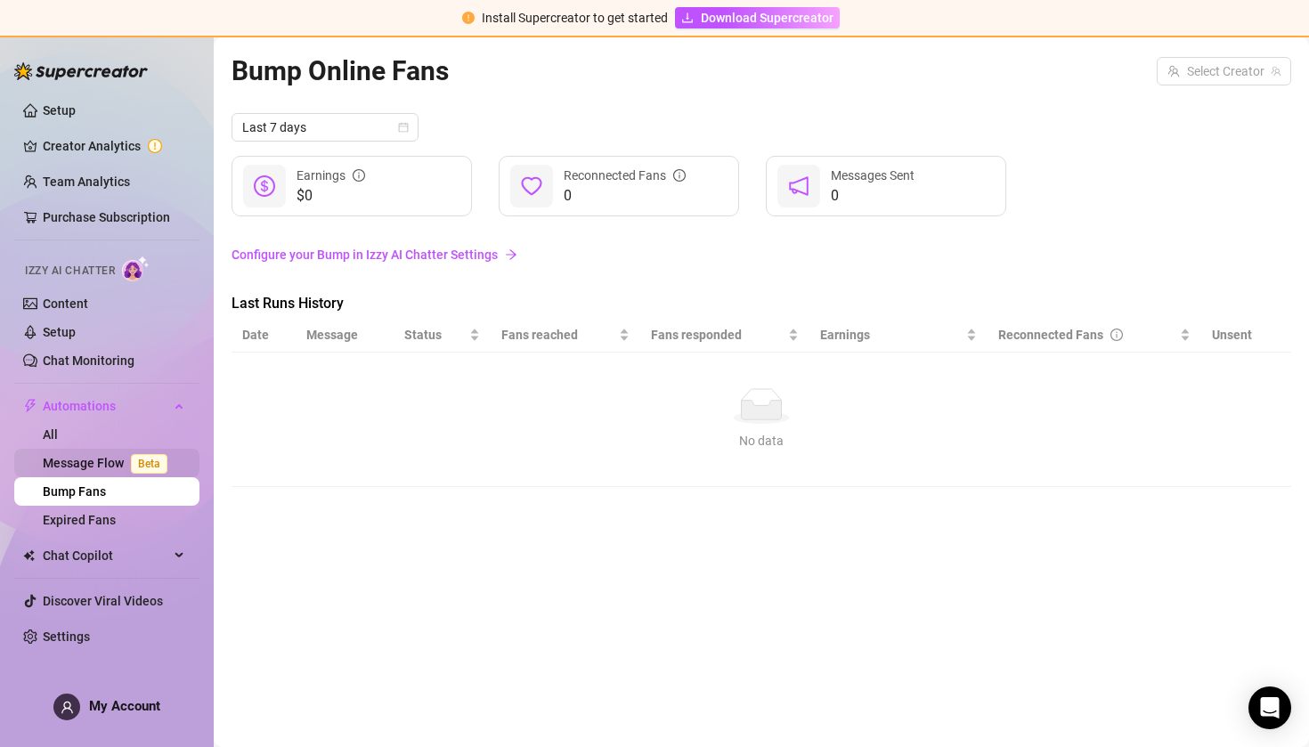
click at [105, 470] on link "Message Flow Beta" at bounding box center [109, 463] width 132 height 14
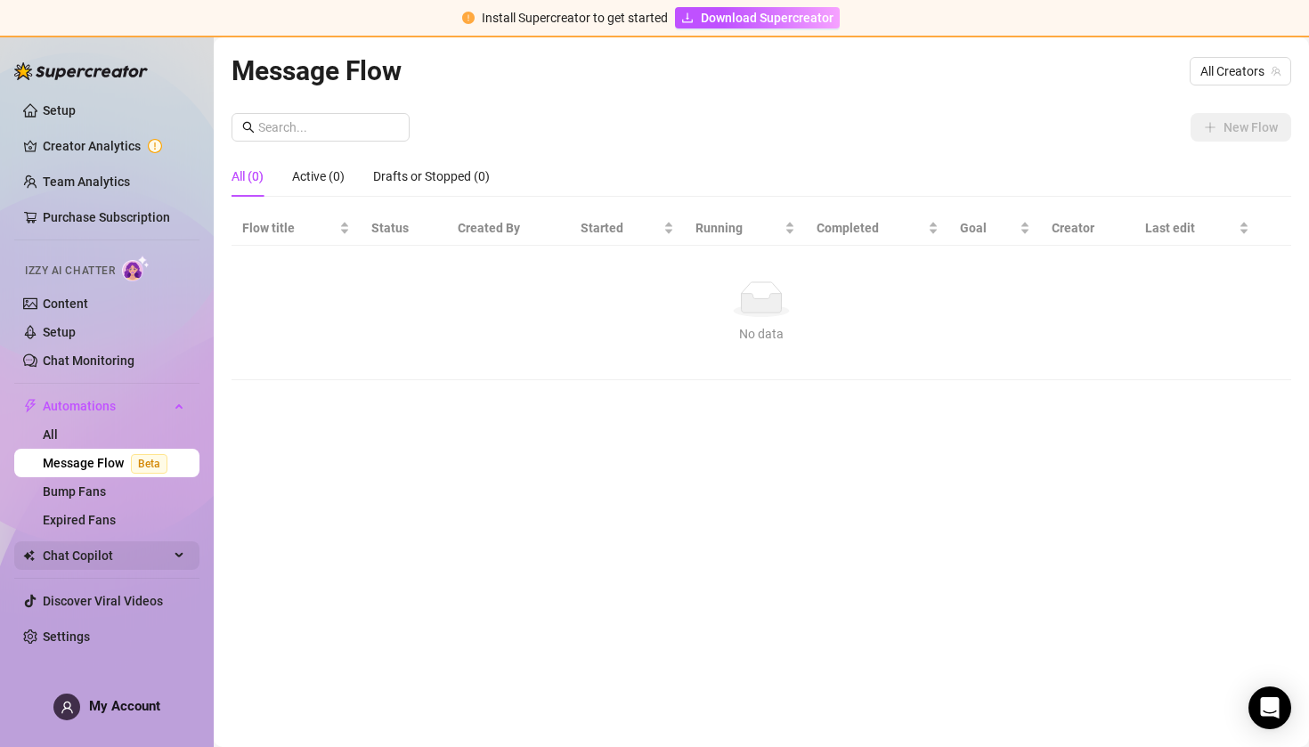
click at [102, 563] on span "Chat Copilot" at bounding box center [106, 555] width 126 height 28
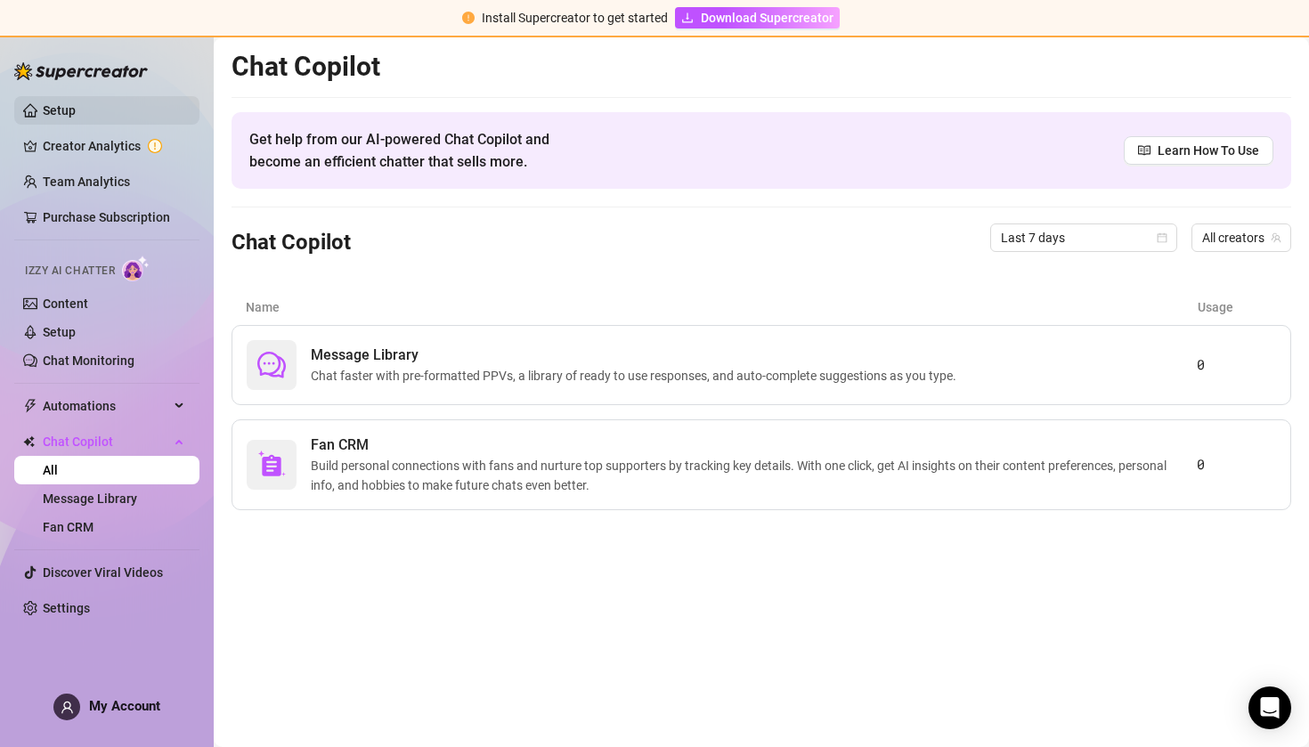
click at [76, 116] on link "Setup" at bounding box center [59, 110] width 33 height 14
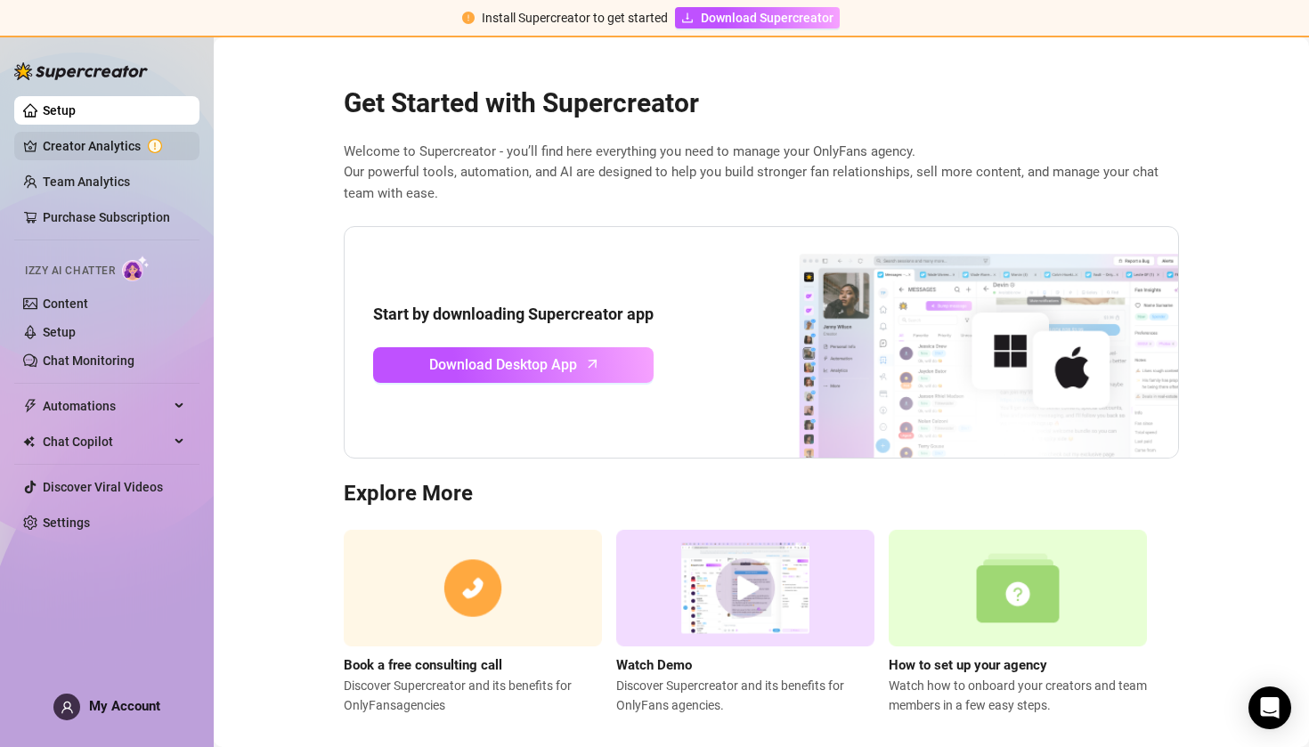
click at [142, 146] on link "Creator Analytics" at bounding box center [114, 146] width 142 height 28
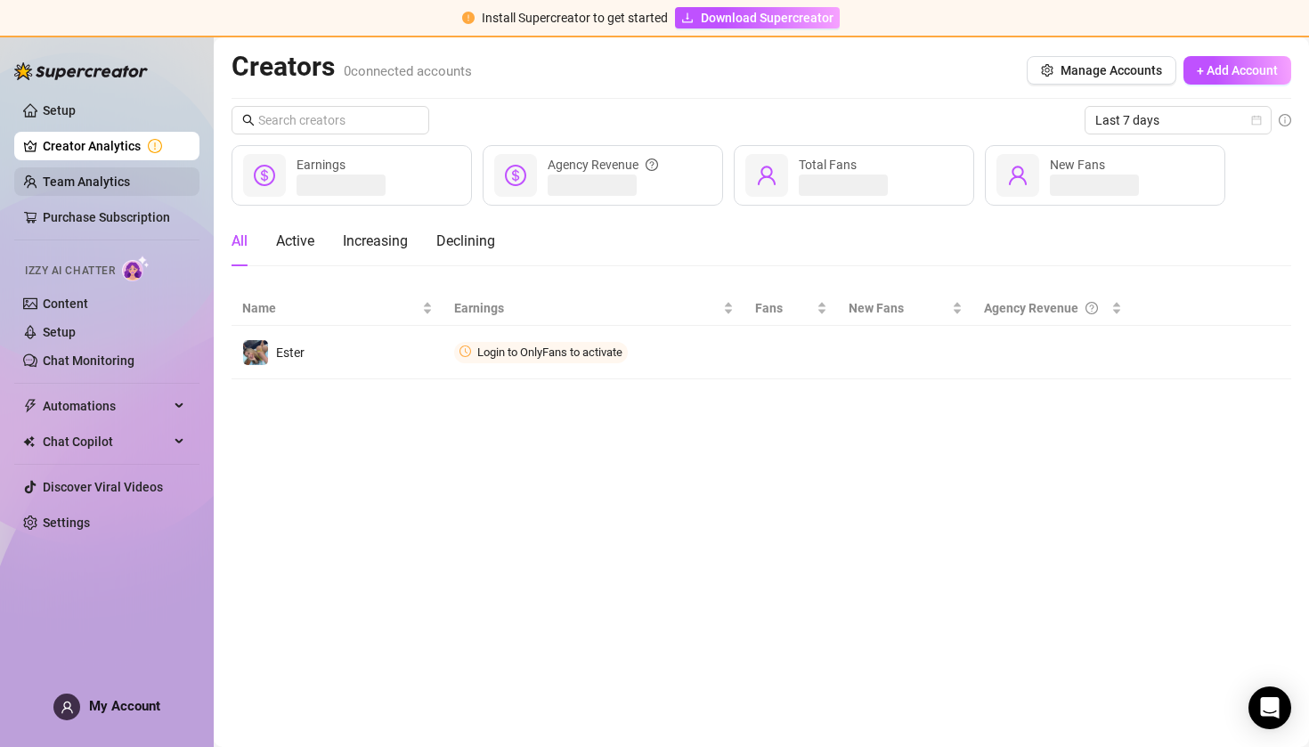
click at [129, 179] on link "Team Analytics" at bounding box center [86, 182] width 87 height 14
